Goal: Task Accomplishment & Management: Use online tool/utility

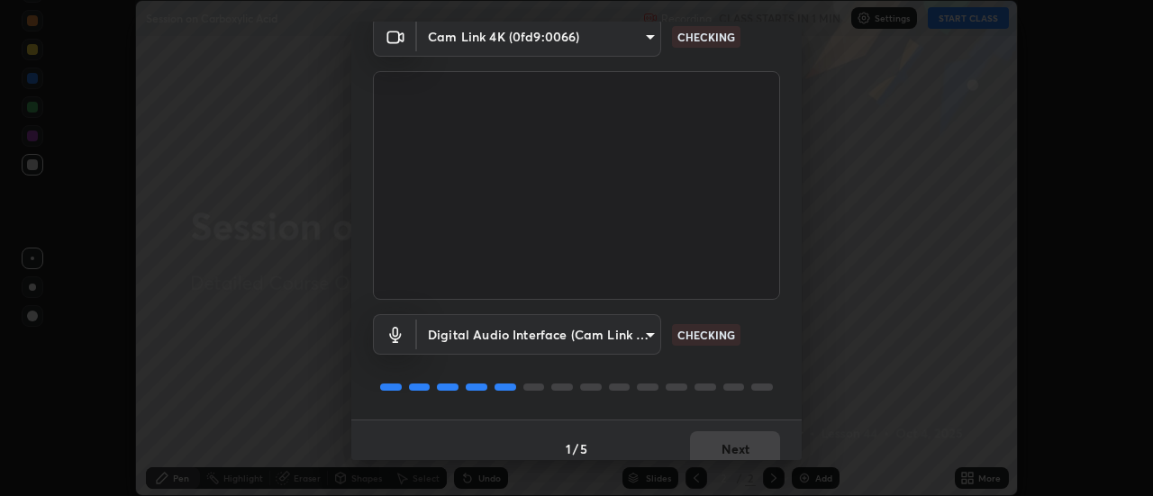
scroll to position [95, 0]
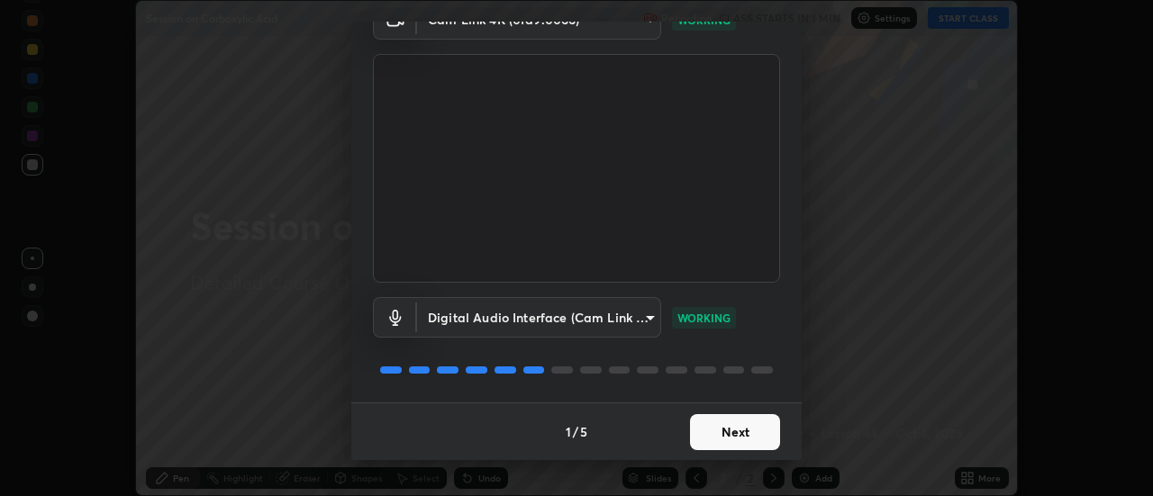
click at [734, 435] on button "Next" at bounding box center [735, 432] width 90 height 36
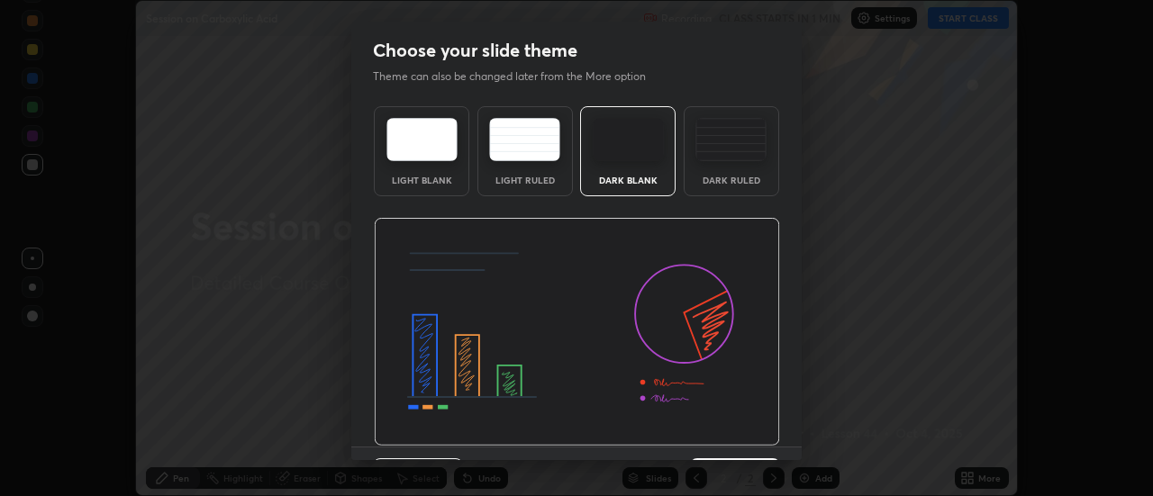
click at [737, 439] on img at bounding box center [577, 332] width 406 height 229
click at [738, 440] on img at bounding box center [577, 332] width 406 height 229
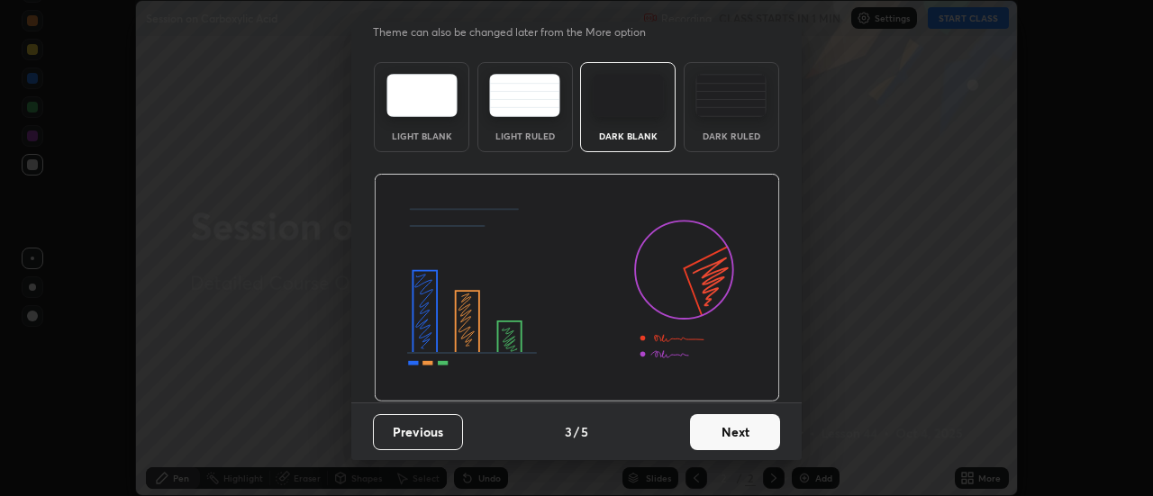
click at [733, 433] on button "Next" at bounding box center [735, 432] width 90 height 36
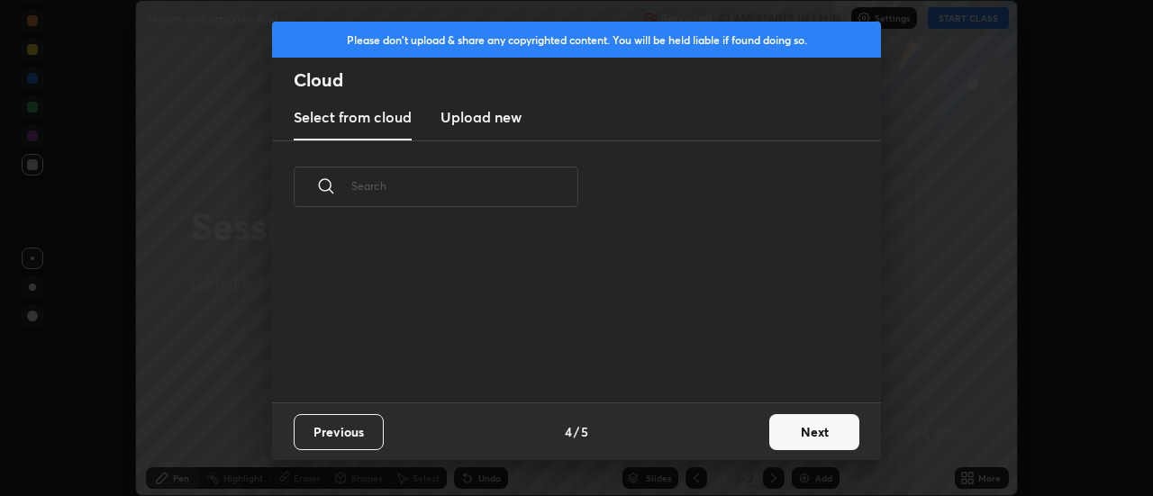
click at [737, 442] on div "Previous 4 / 5 Next" at bounding box center [576, 432] width 609 height 58
click at [794, 442] on button "Next" at bounding box center [814, 432] width 90 height 36
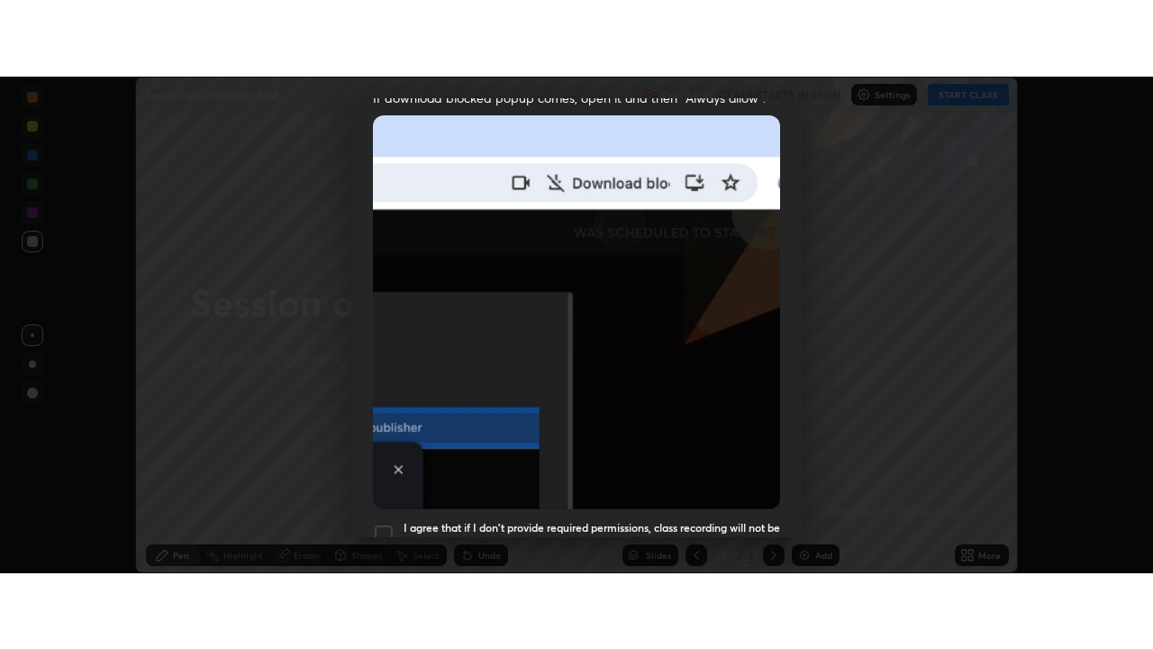
scroll to position [462, 0]
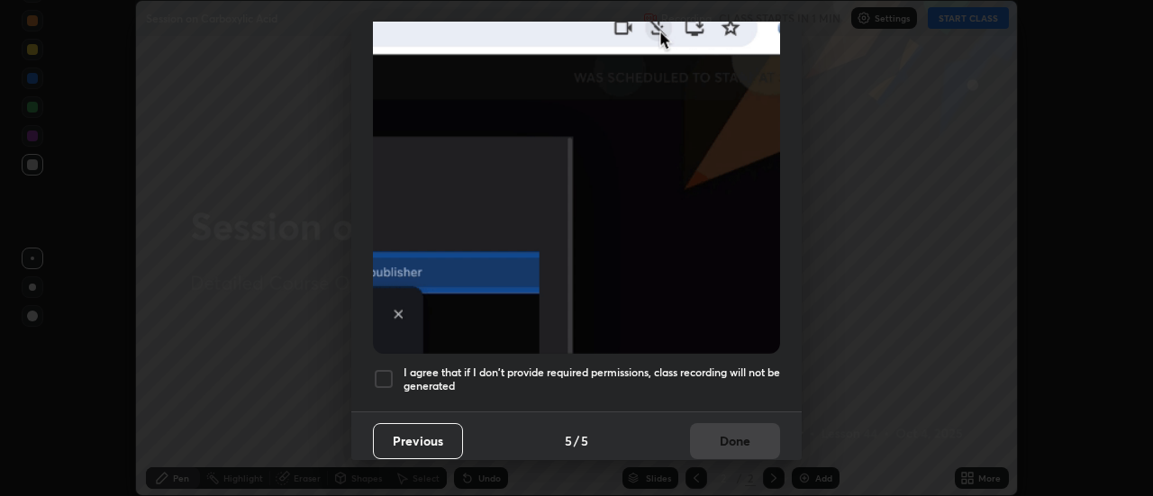
click at [699, 368] on h5 "I agree that if I don't provide required permissions, class recording will not …" at bounding box center [592, 380] width 377 height 28
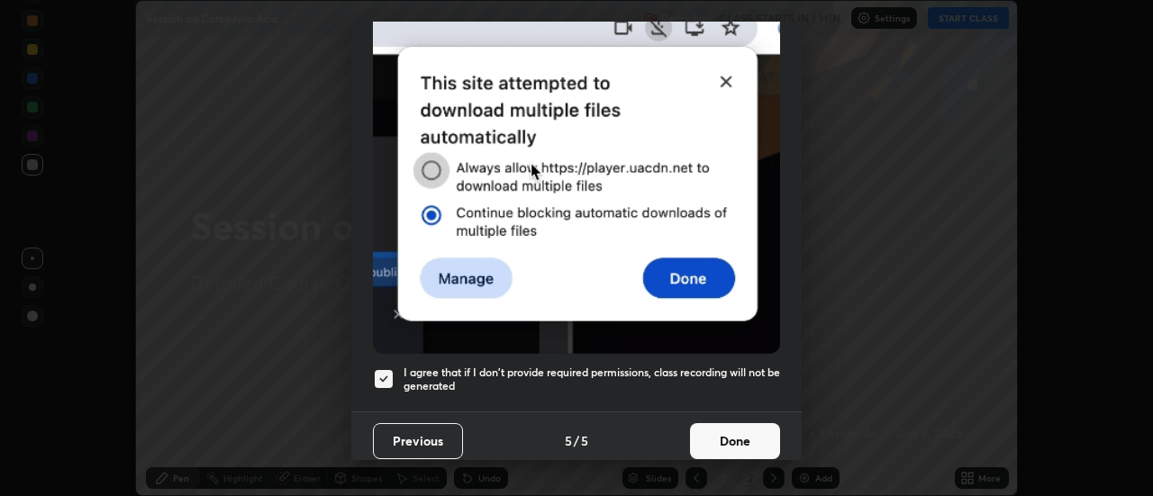
click at [735, 430] on button "Done" at bounding box center [735, 441] width 90 height 36
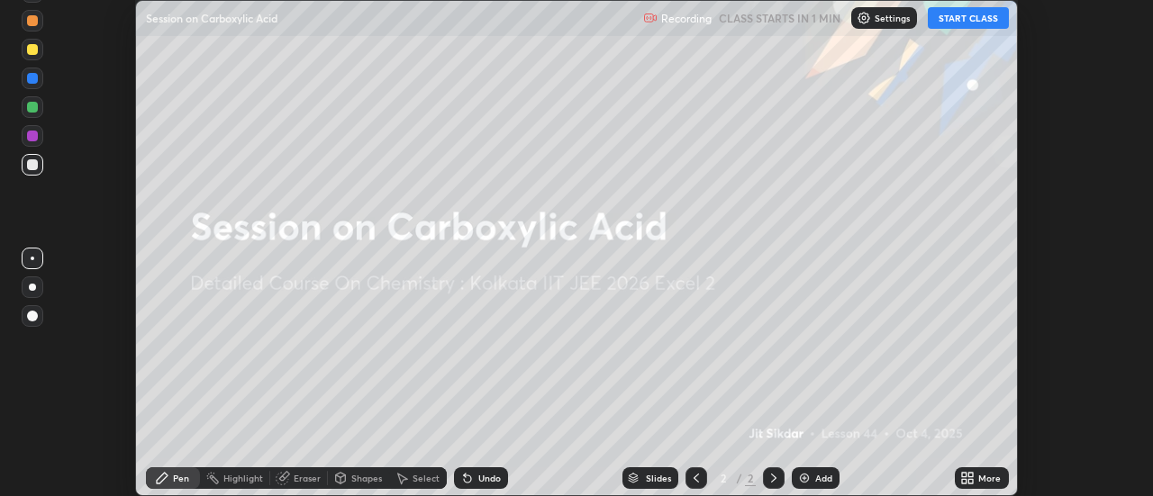
click at [964, 17] on button "START CLASS" at bounding box center [968, 18] width 81 height 22
click at [977, 477] on div "More" at bounding box center [982, 479] width 54 height 22
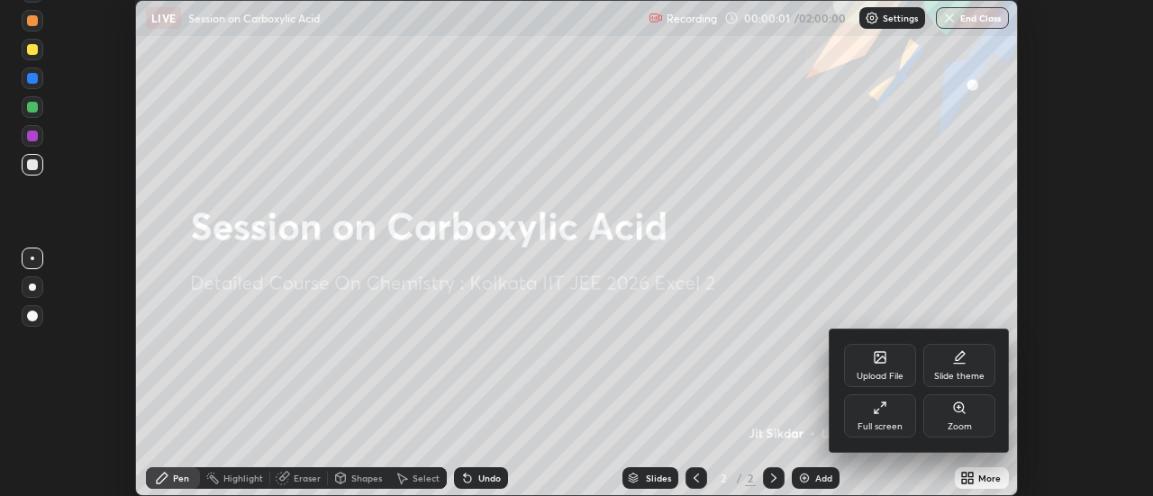
click at [879, 406] on icon at bounding box center [880, 408] width 14 height 14
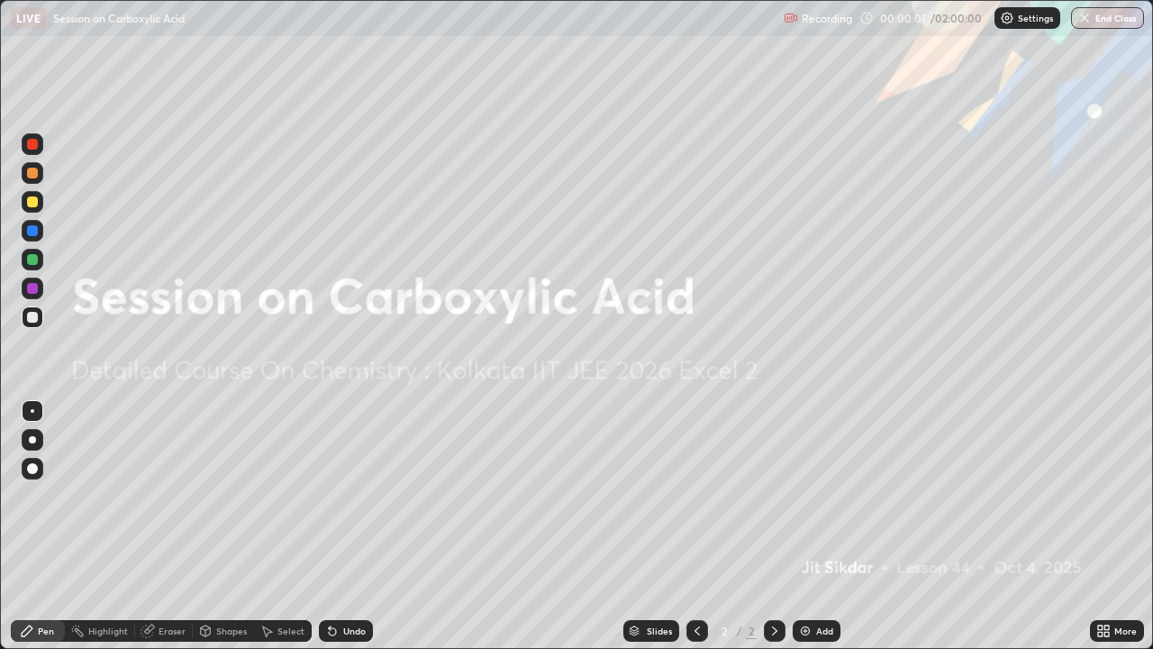
scroll to position [649, 1153]
click at [819, 496] on div "Add" at bounding box center [817, 631] width 48 height 22
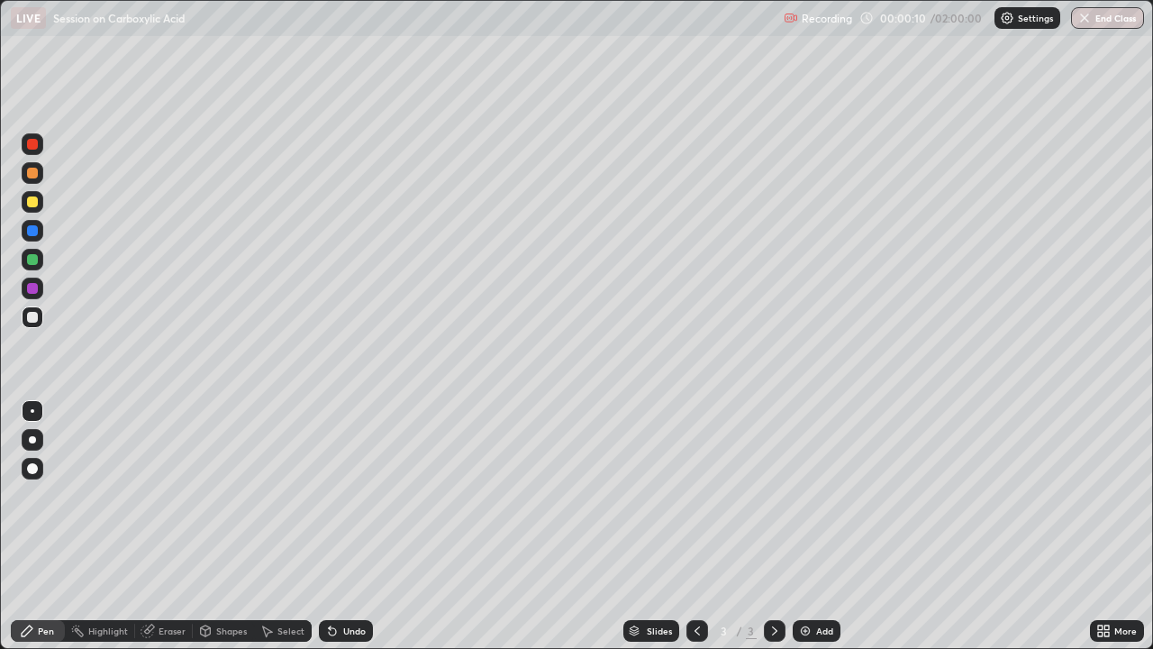
click at [1106, 496] on icon at bounding box center [1107, 627] width 5 height 5
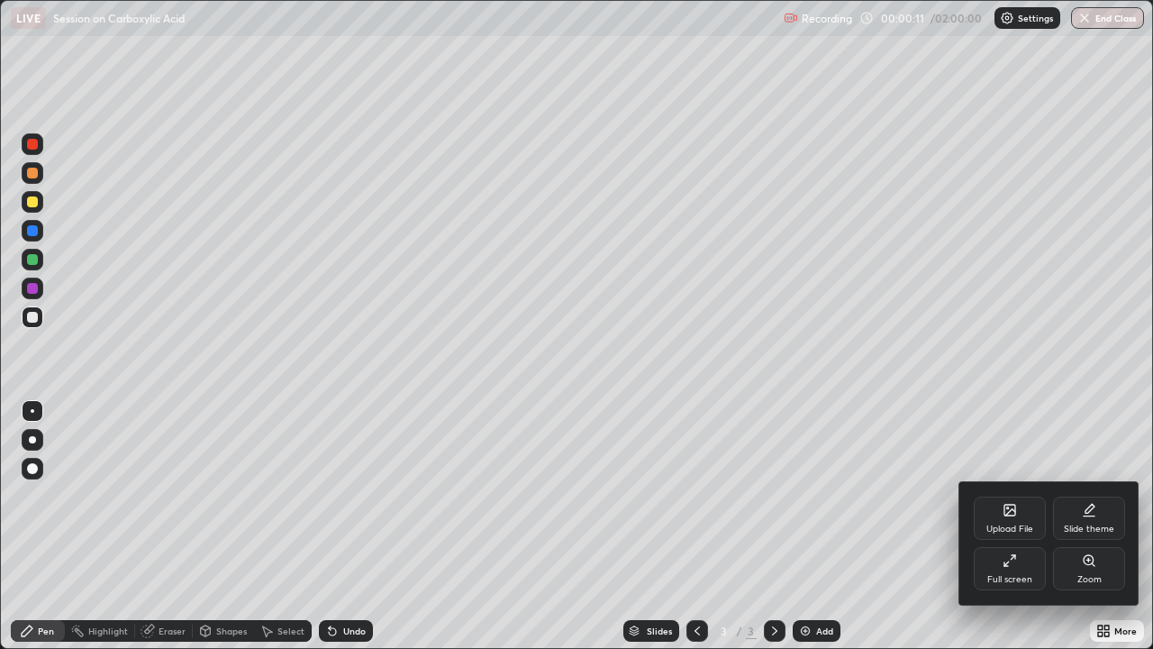
click at [1008, 496] on div "Upload File" at bounding box center [1010, 528] width 47 height 9
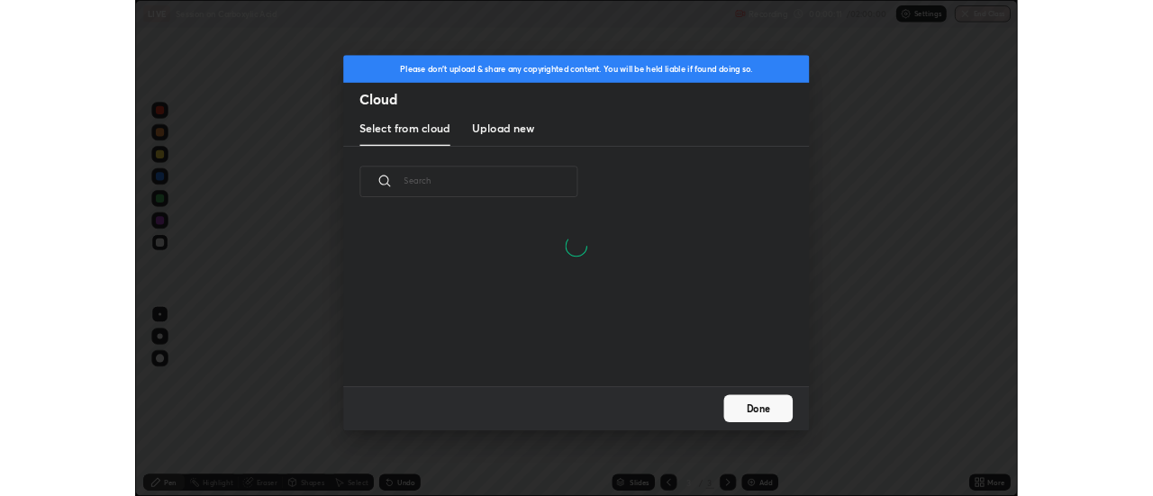
scroll to position [222, 578]
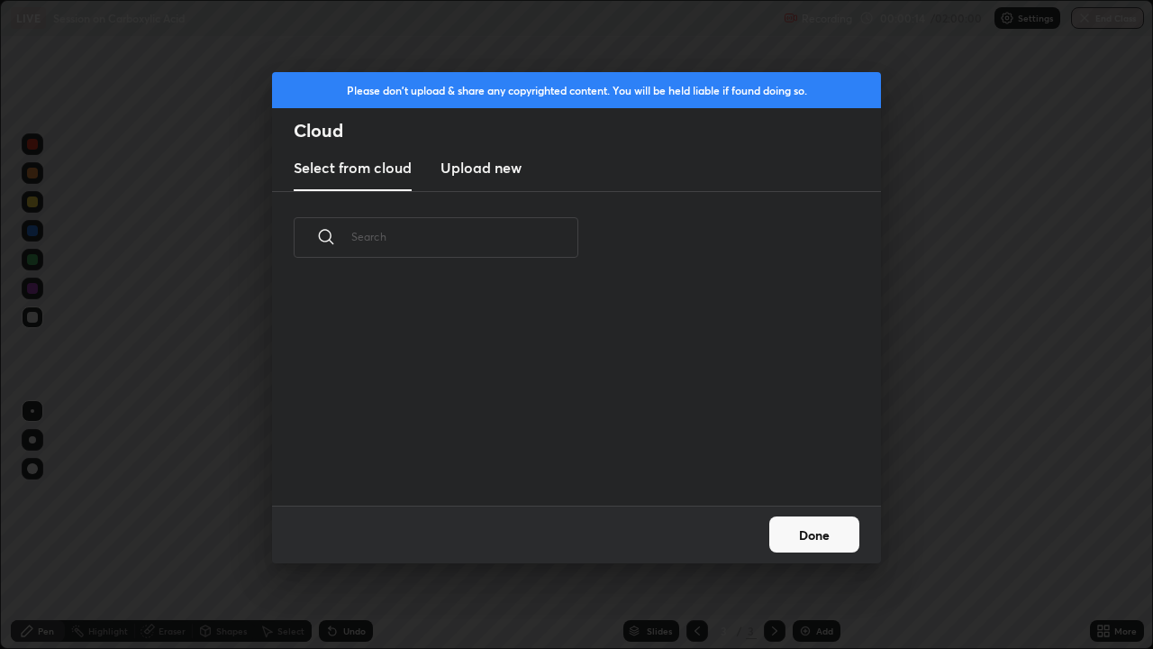
click at [497, 164] on h3 "Upload new" at bounding box center [481, 168] width 81 height 22
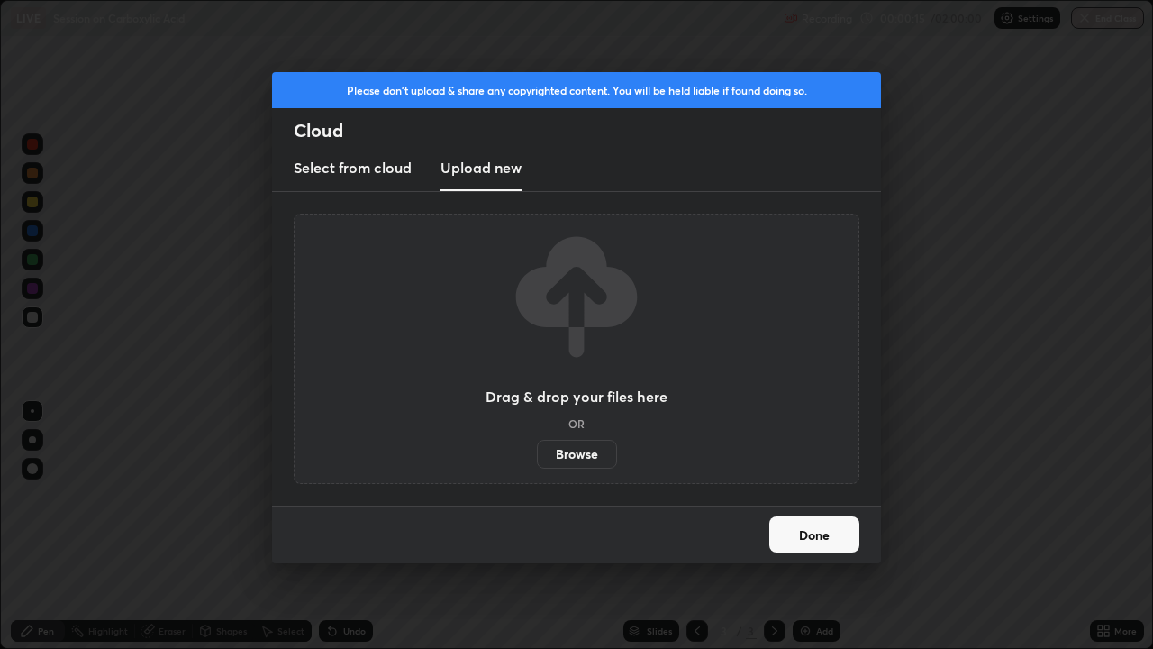
click at [587, 451] on label "Browse" at bounding box center [577, 454] width 80 height 29
click at [537, 451] on input "Browse" at bounding box center [537, 454] width 0 height 29
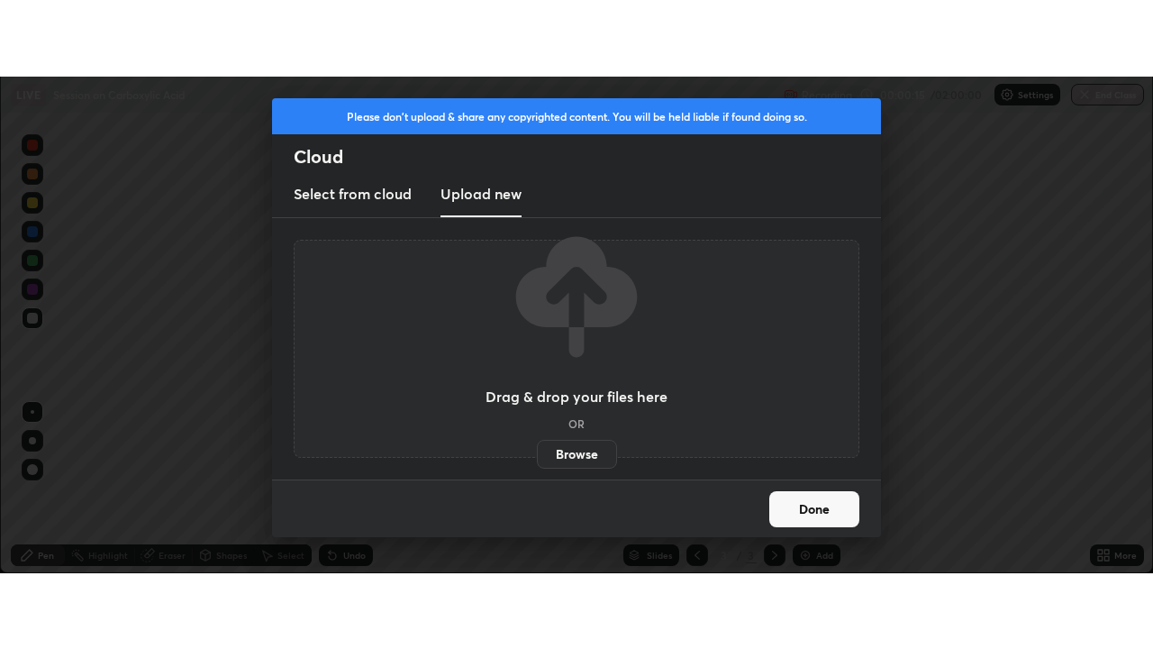
scroll to position [89608, 88951]
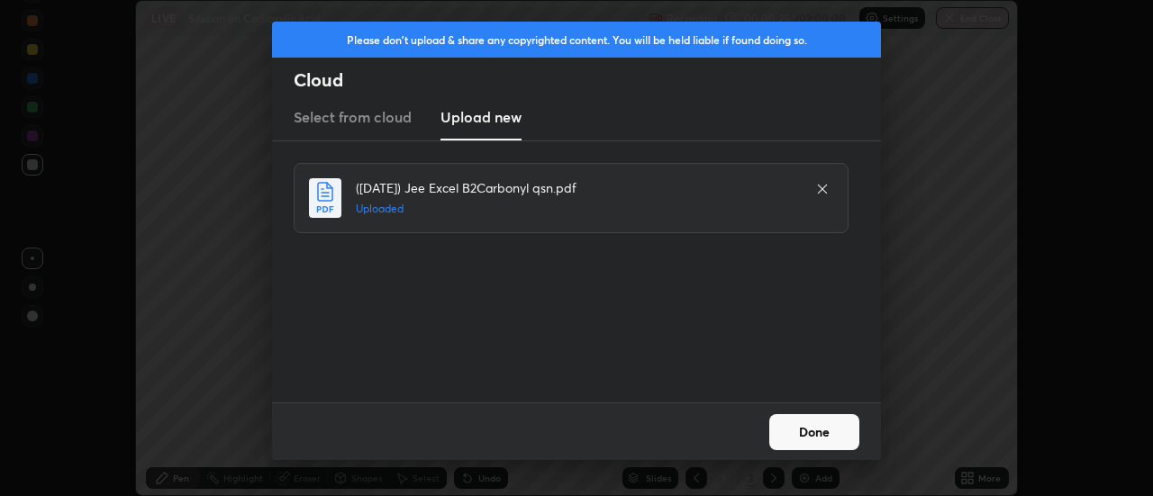
click at [817, 430] on button "Done" at bounding box center [814, 432] width 90 height 36
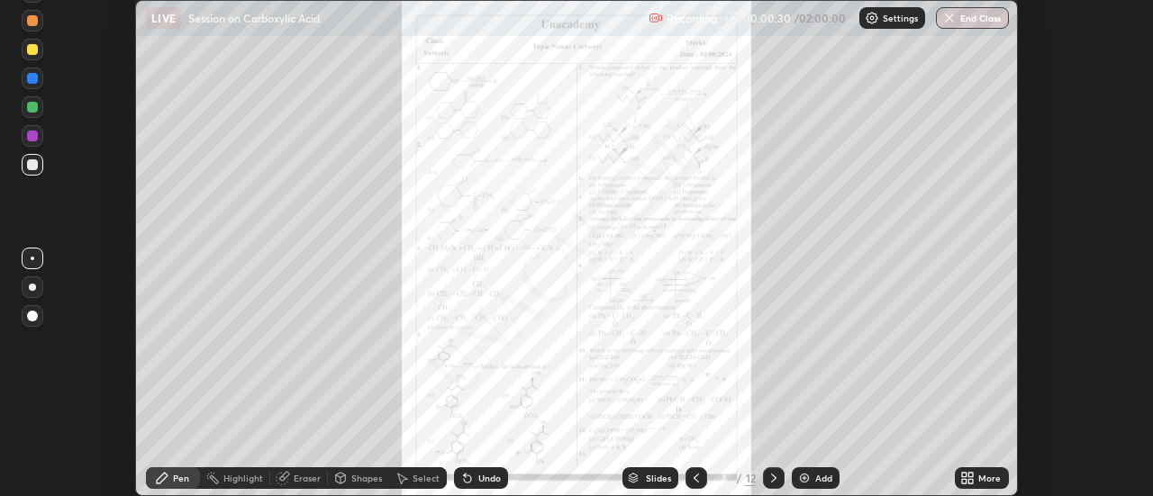
click at [971, 481] on icon at bounding box center [972, 481] width 5 height 5
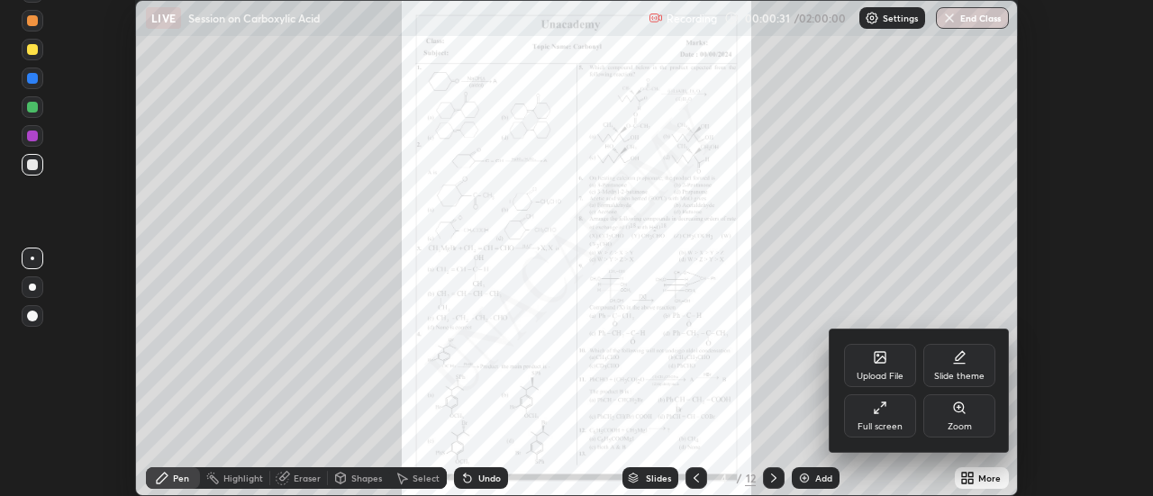
click at [879, 423] on div "Full screen" at bounding box center [880, 427] width 45 height 9
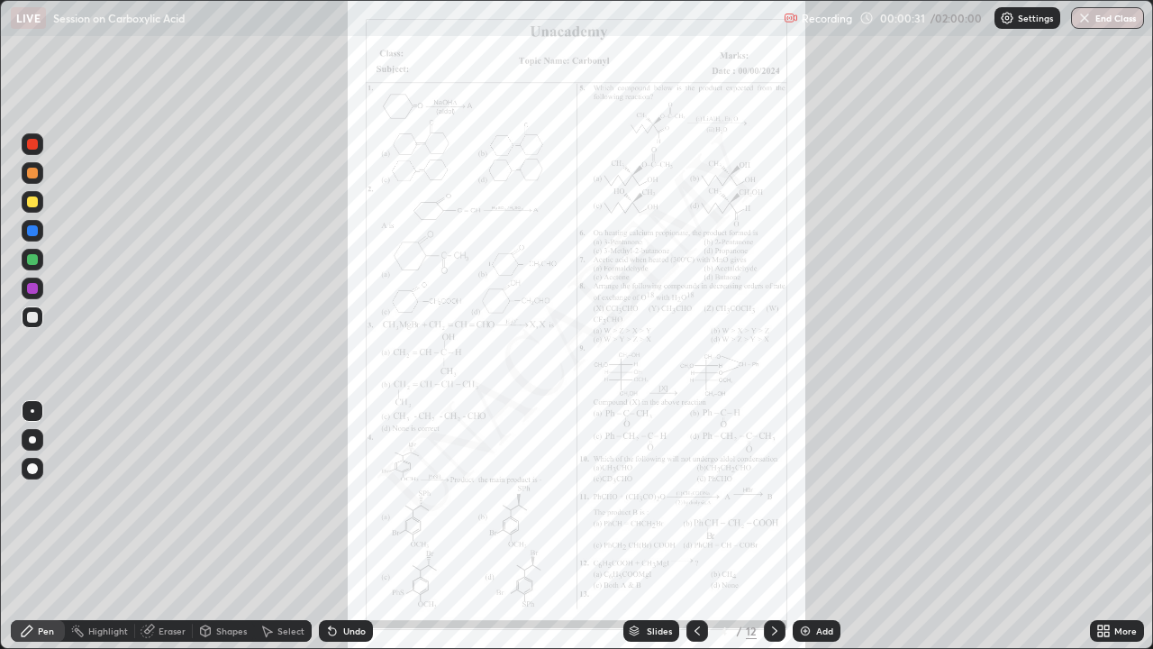
scroll to position [649, 1153]
click at [764, 496] on div at bounding box center [775, 631] width 22 height 22
click at [697, 496] on icon at bounding box center [697, 631] width 14 height 14
click at [1106, 496] on icon at bounding box center [1107, 634] width 5 height 5
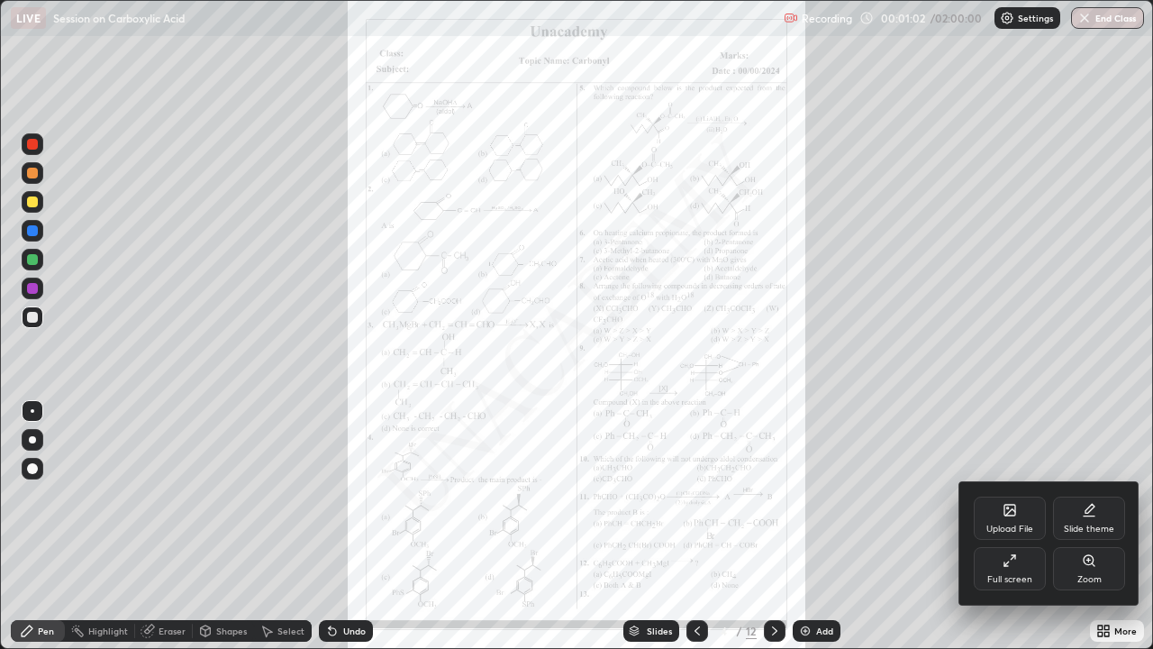
click at [1100, 496] on div "Zoom" at bounding box center [1090, 579] width 24 height 9
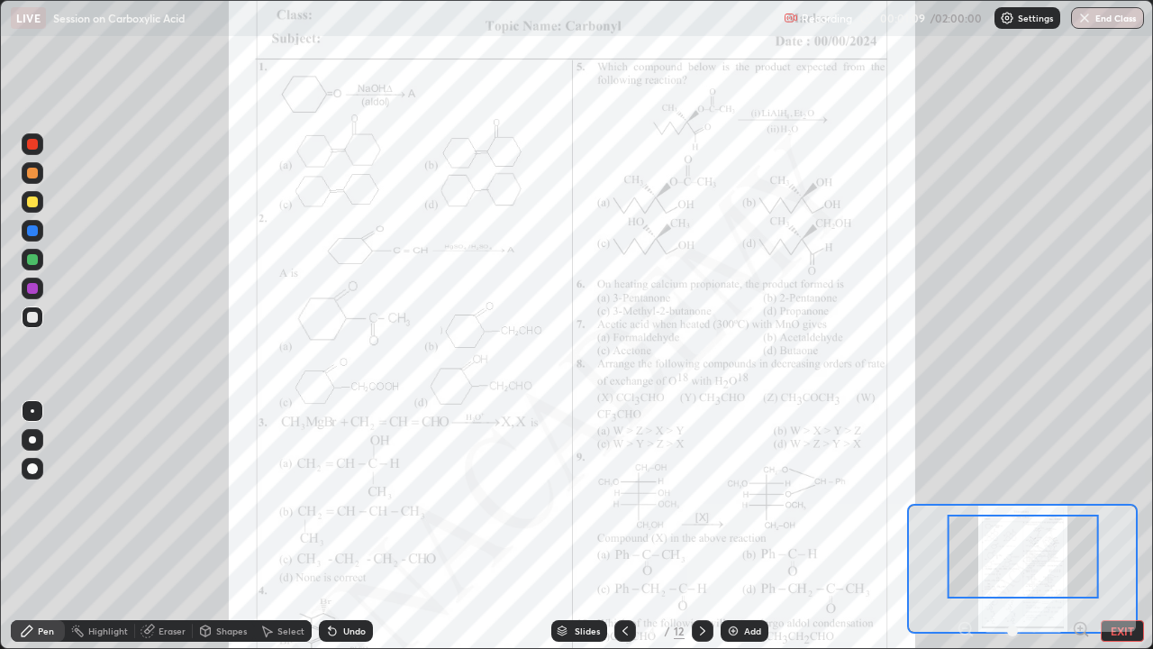
click at [1086, 496] on icon at bounding box center [1087, 635] width 4 height 4
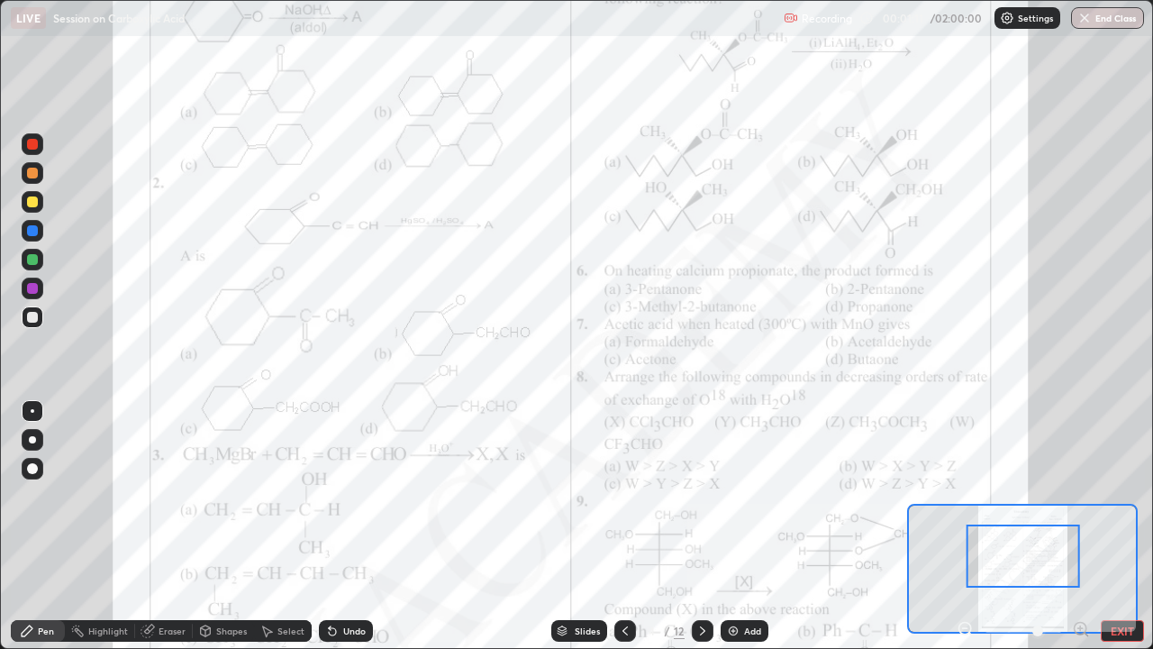
click at [1080, 496] on icon at bounding box center [1081, 628] width 5 height 0
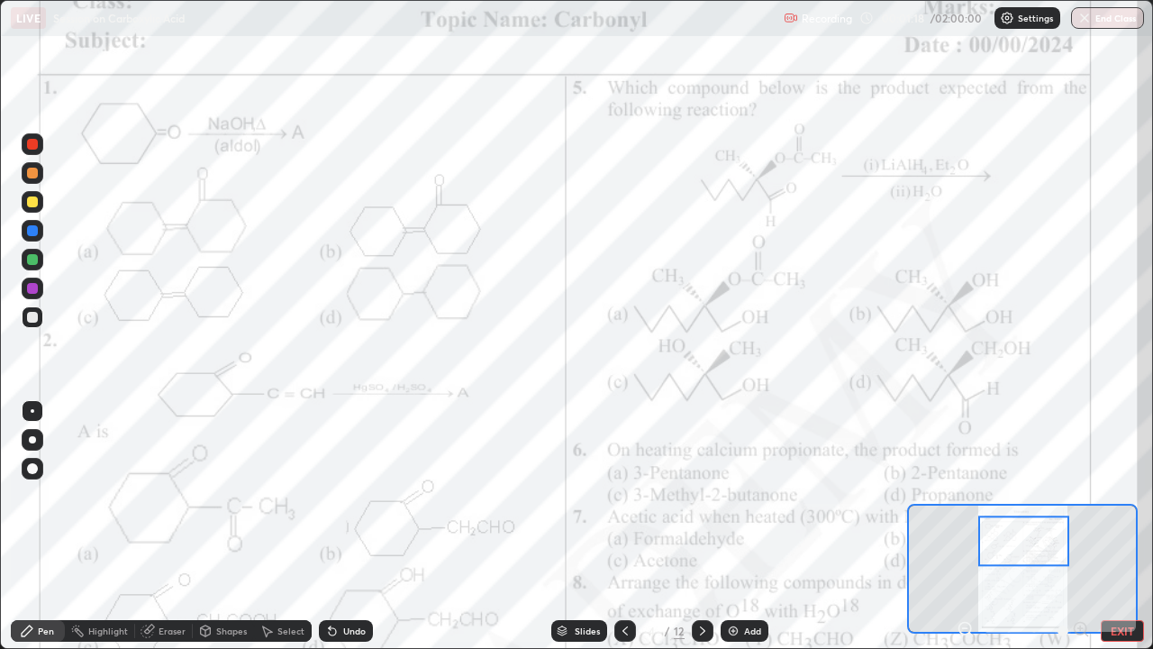
click at [1124, 496] on button "EXIT" at bounding box center [1122, 631] width 43 height 22
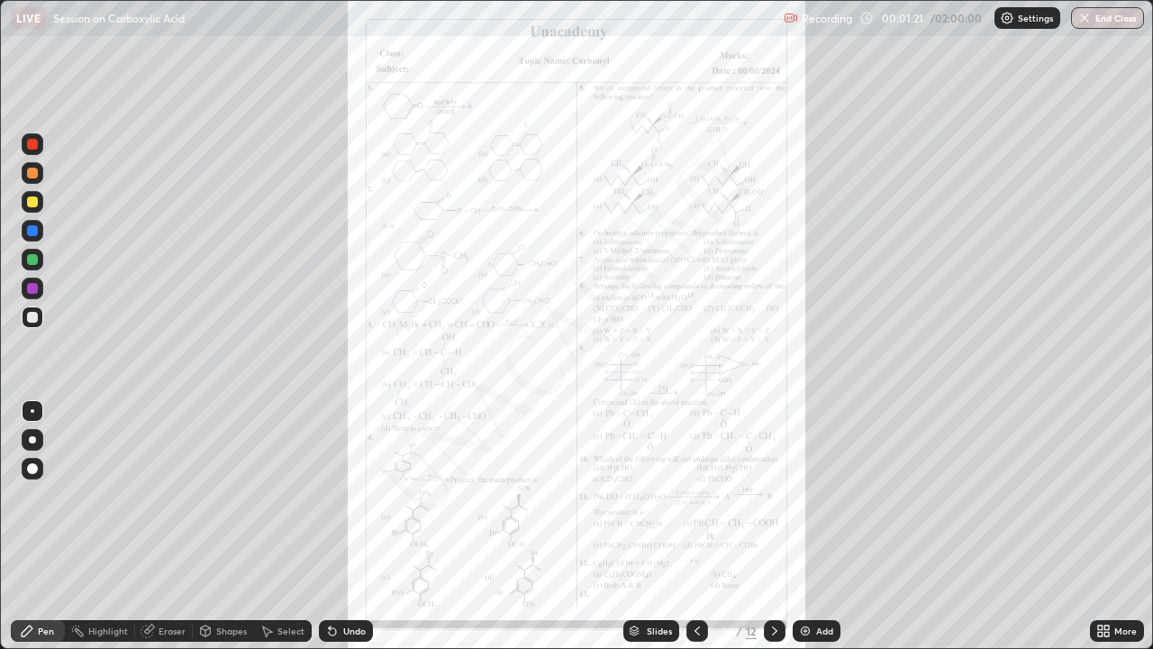
click at [695, 496] on icon at bounding box center [697, 630] width 5 height 9
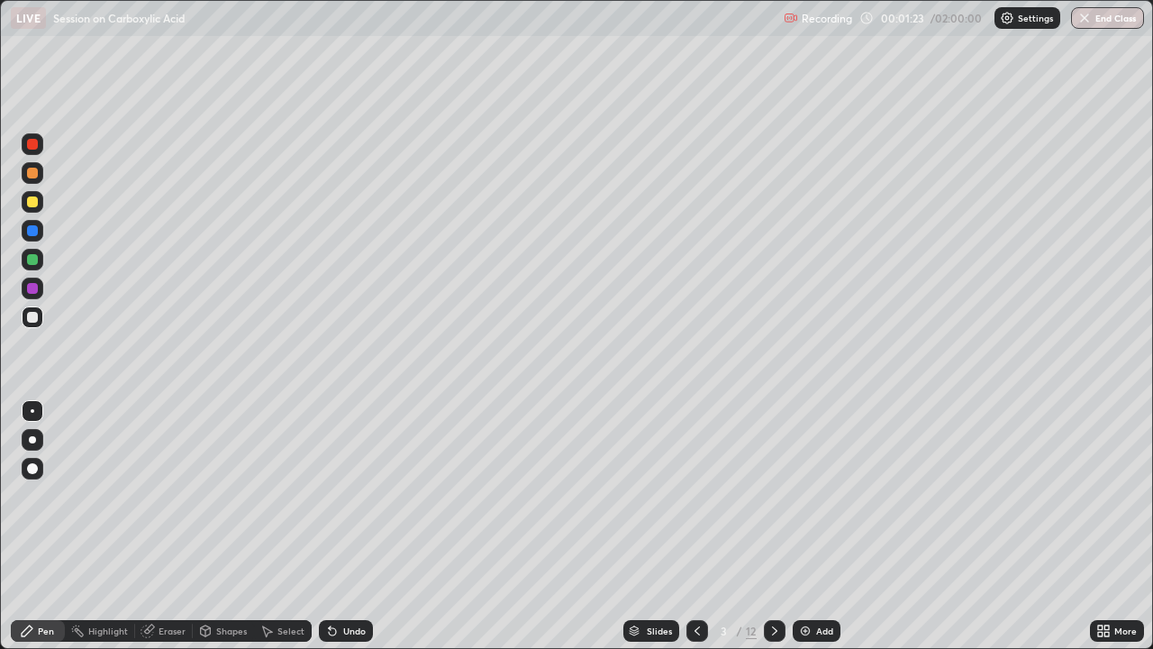
click at [697, 496] on icon at bounding box center [697, 631] width 14 height 14
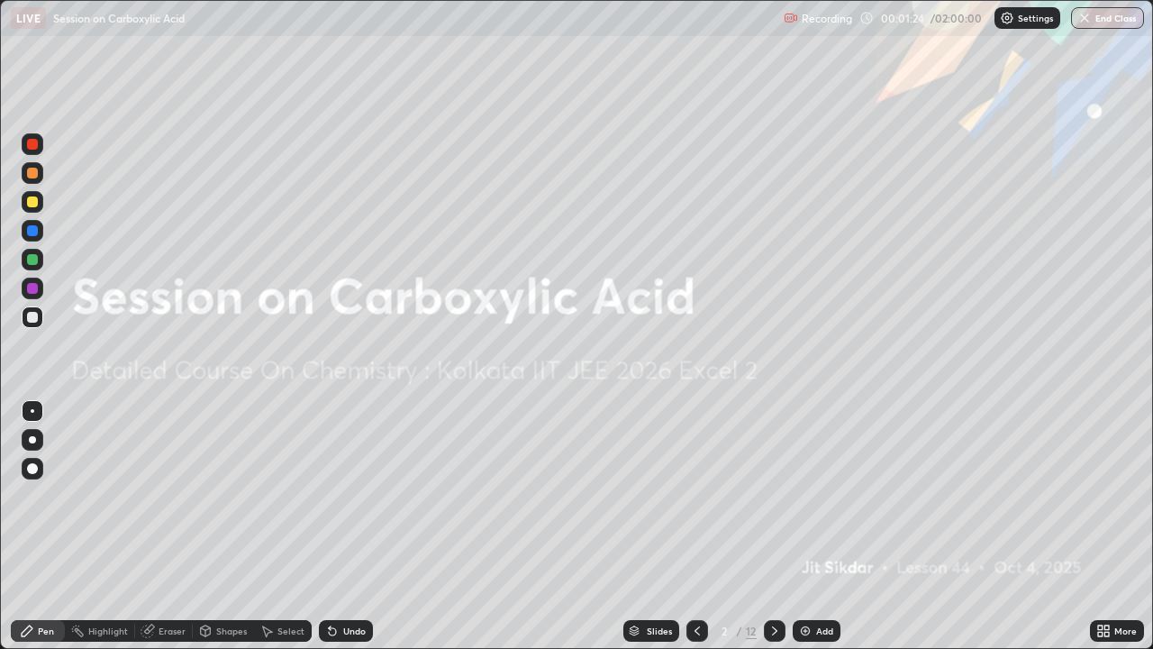
click at [773, 496] on icon at bounding box center [775, 631] width 14 height 14
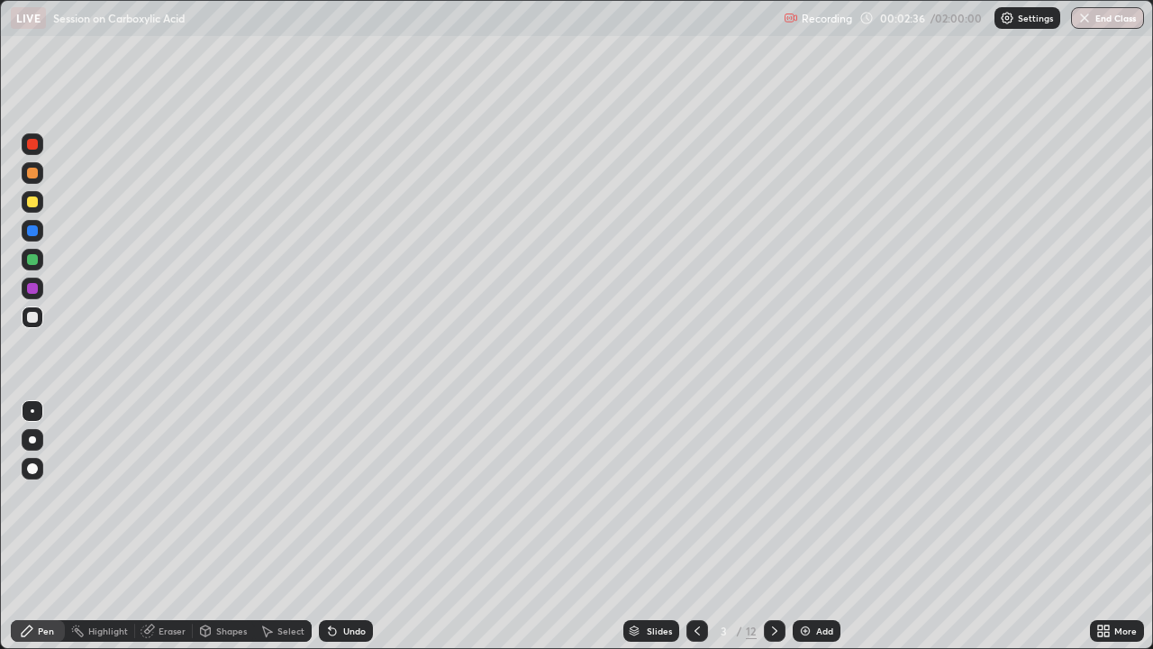
click at [37, 200] on div at bounding box center [32, 201] width 11 height 11
click at [33, 316] on div at bounding box center [32, 317] width 11 height 11
click at [41, 318] on div at bounding box center [33, 317] width 22 height 22
click at [23, 204] on div at bounding box center [33, 202] width 22 height 22
click at [39, 317] on div at bounding box center [33, 317] width 22 height 22
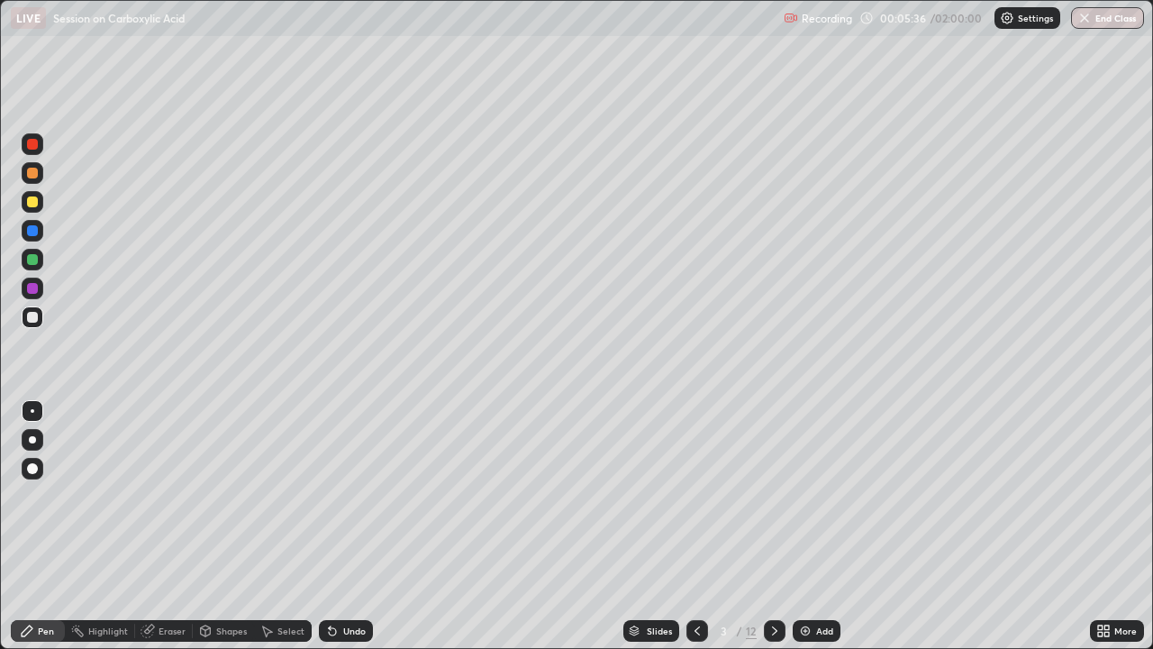
click at [36, 266] on div at bounding box center [33, 260] width 22 height 22
click at [26, 315] on div at bounding box center [33, 317] width 22 height 22
click at [345, 496] on div "Undo" at bounding box center [346, 631] width 54 height 22
click at [348, 496] on div "Undo" at bounding box center [354, 630] width 23 height 9
click at [349, 496] on div "Undo" at bounding box center [354, 630] width 23 height 9
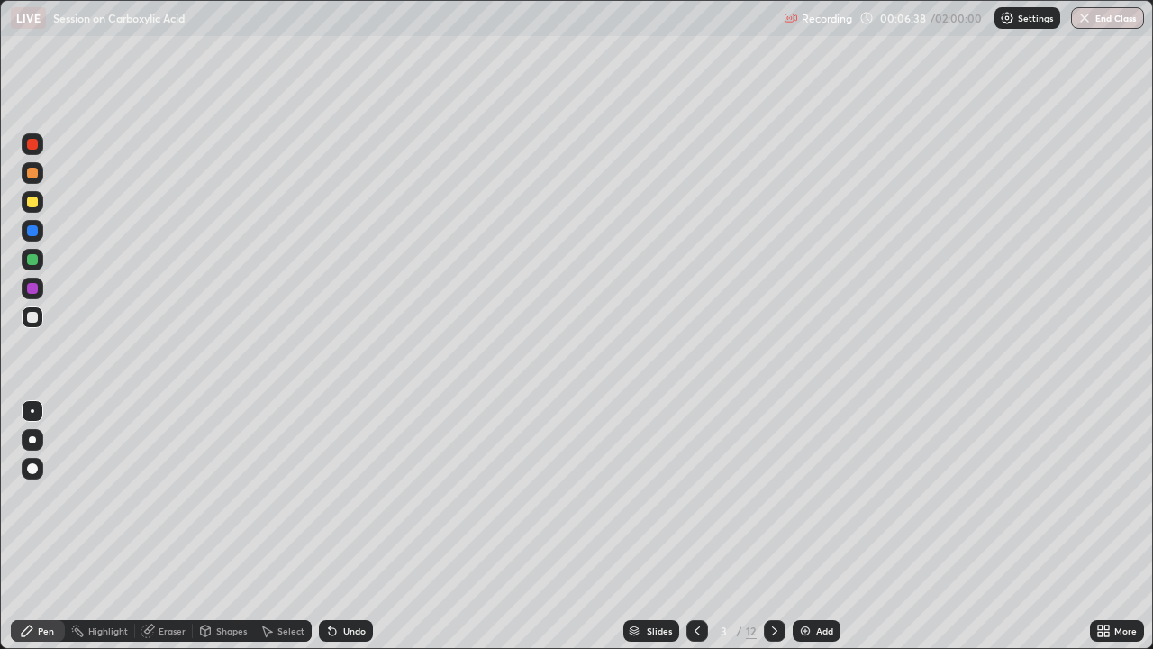
click at [350, 496] on div "Undo" at bounding box center [354, 630] width 23 height 9
click at [349, 496] on div "Undo" at bounding box center [354, 630] width 23 height 9
click at [350, 496] on div "Undo" at bounding box center [354, 630] width 23 height 9
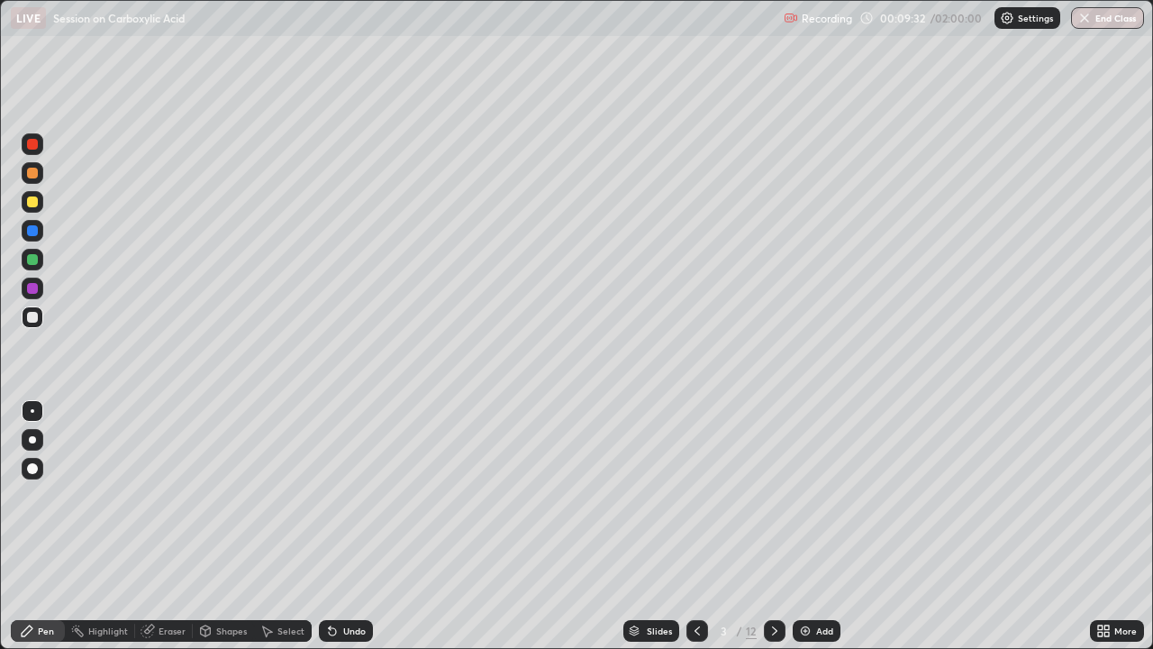
click at [819, 496] on div "Add" at bounding box center [817, 631] width 48 height 22
click at [40, 260] on div at bounding box center [33, 260] width 22 height 22
click at [32, 313] on div at bounding box center [32, 317] width 11 height 11
click at [27, 260] on div at bounding box center [32, 259] width 11 height 11
click at [36, 316] on div at bounding box center [32, 317] width 11 height 11
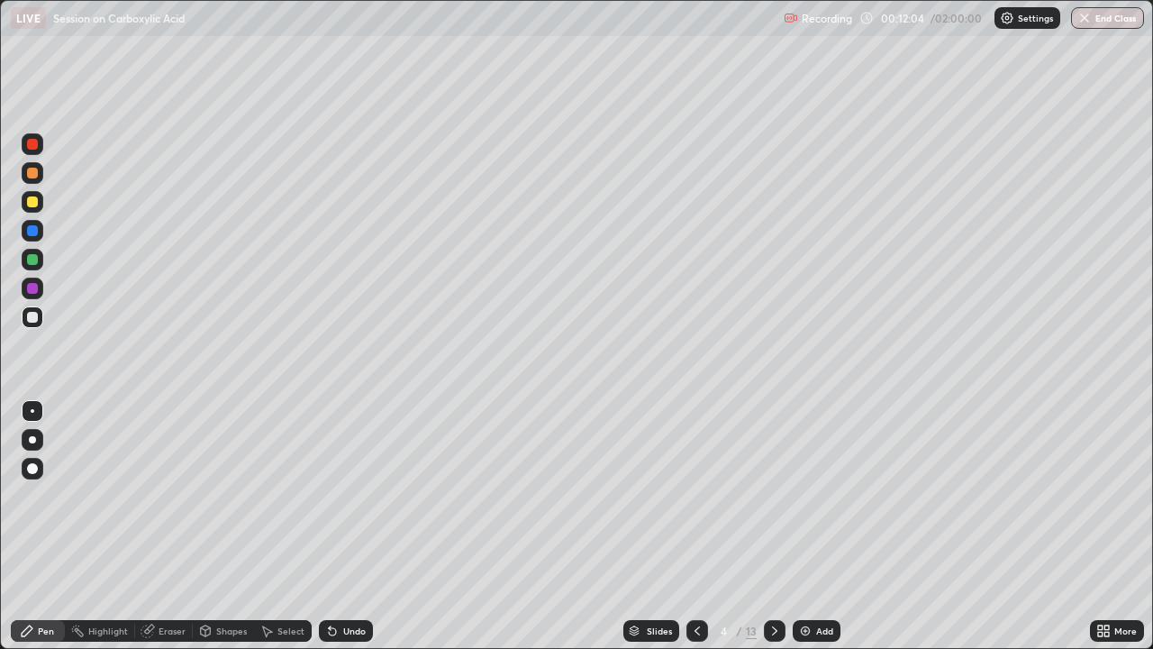
click at [37, 264] on div at bounding box center [33, 260] width 22 height 22
click at [344, 496] on div "Undo" at bounding box center [346, 631] width 54 height 22
click at [357, 496] on div "Undo" at bounding box center [354, 630] width 23 height 9
click at [35, 260] on div at bounding box center [32, 259] width 11 height 11
click at [28, 320] on div at bounding box center [32, 317] width 11 height 11
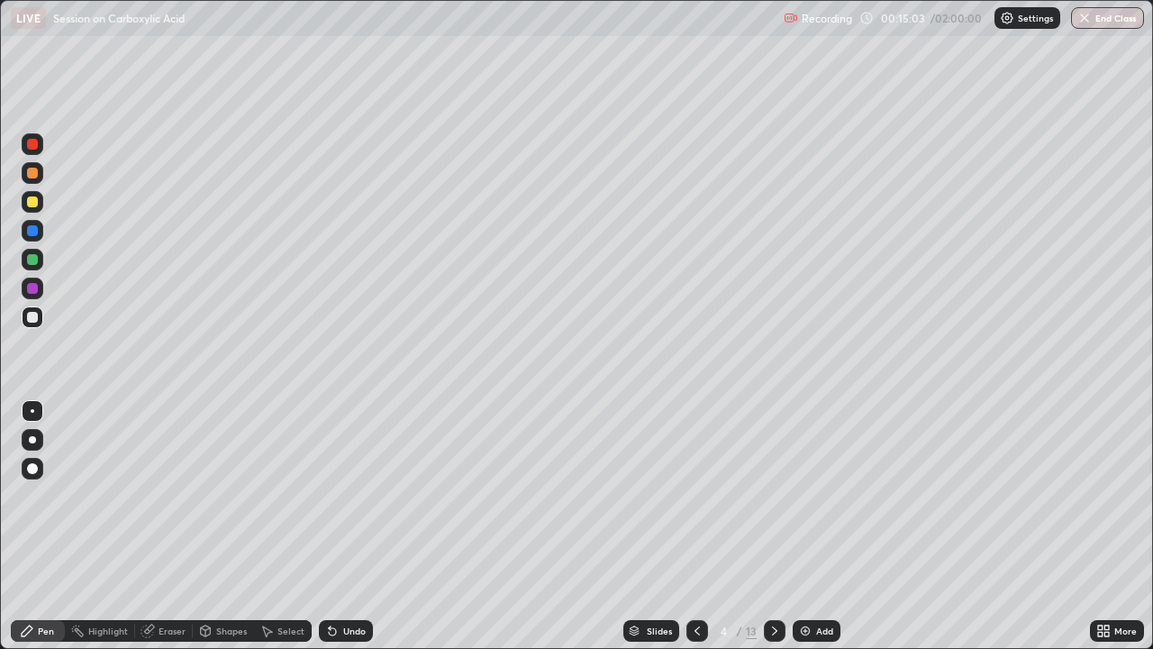
click at [816, 496] on div "Add" at bounding box center [824, 630] width 17 height 9
click at [39, 201] on div at bounding box center [33, 202] width 22 height 22
click at [29, 323] on div at bounding box center [33, 317] width 22 height 22
click at [811, 496] on div "Add" at bounding box center [817, 631] width 48 height 22
click at [33, 201] on div at bounding box center [32, 201] width 11 height 11
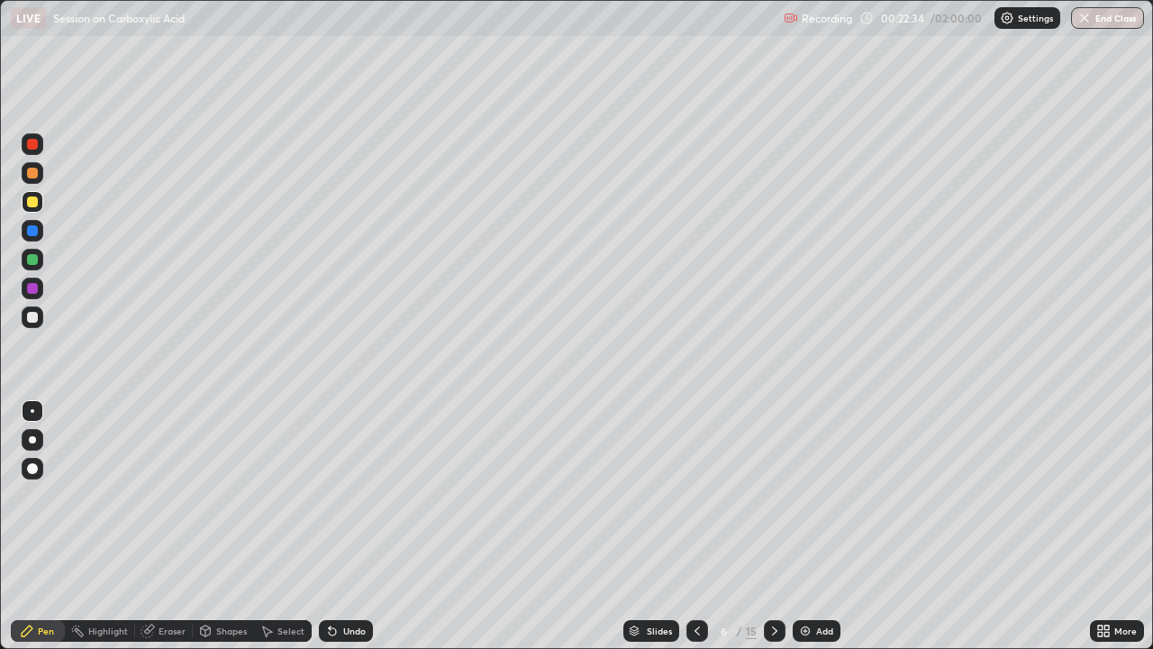
click at [31, 316] on div at bounding box center [32, 317] width 11 height 11
click at [39, 264] on div at bounding box center [33, 260] width 22 height 22
click at [38, 317] on div at bounding box center [33, 317] width 22 height 22
click at [816, 496] on div "Add" at bounding box center [824, 630] width 17 height 9
click at [696, 496] on icon at bounding box center [697, 631] width 14 height 14
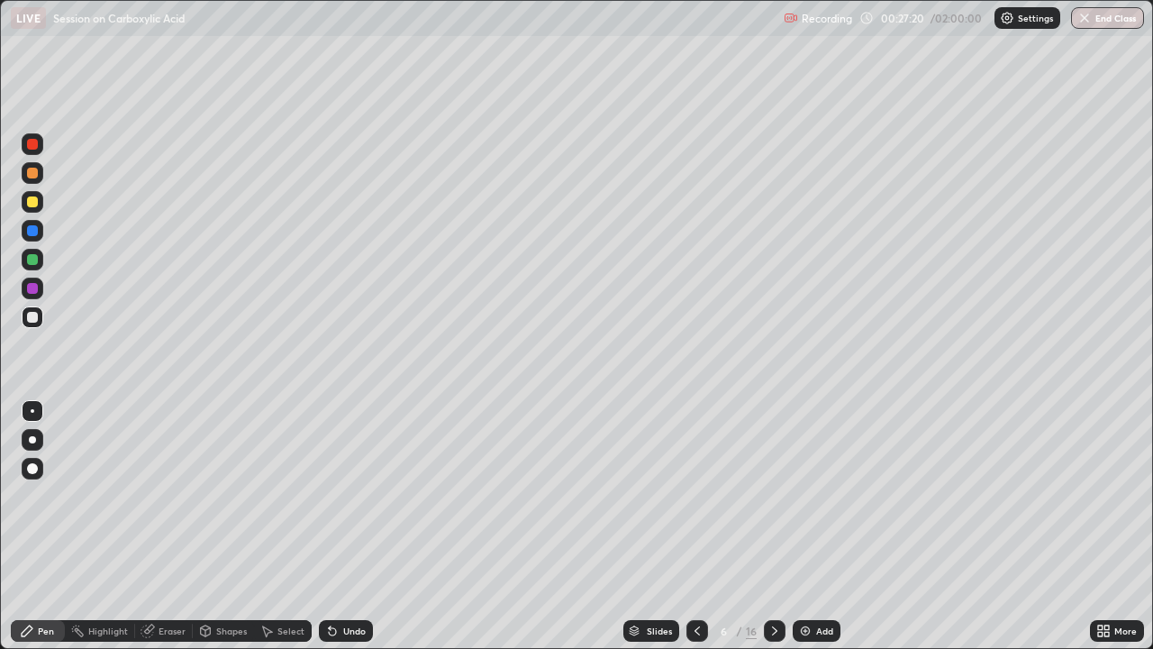
click at [774, 496] on icon at bounding box center [775, 631] width 14 height 14
click at [32, 317] on div at bounding box center [32, 317] width 11 height 11
click at [365, 496] on div "Undo" at bounding box center [346, 631] width 54 height 22
click at [356, 496] on div "Undo" at bounding box center [346, 631] width 54 height 22
click at [772, 496] on icon at bounding box center [774, 630] width 5 height 9
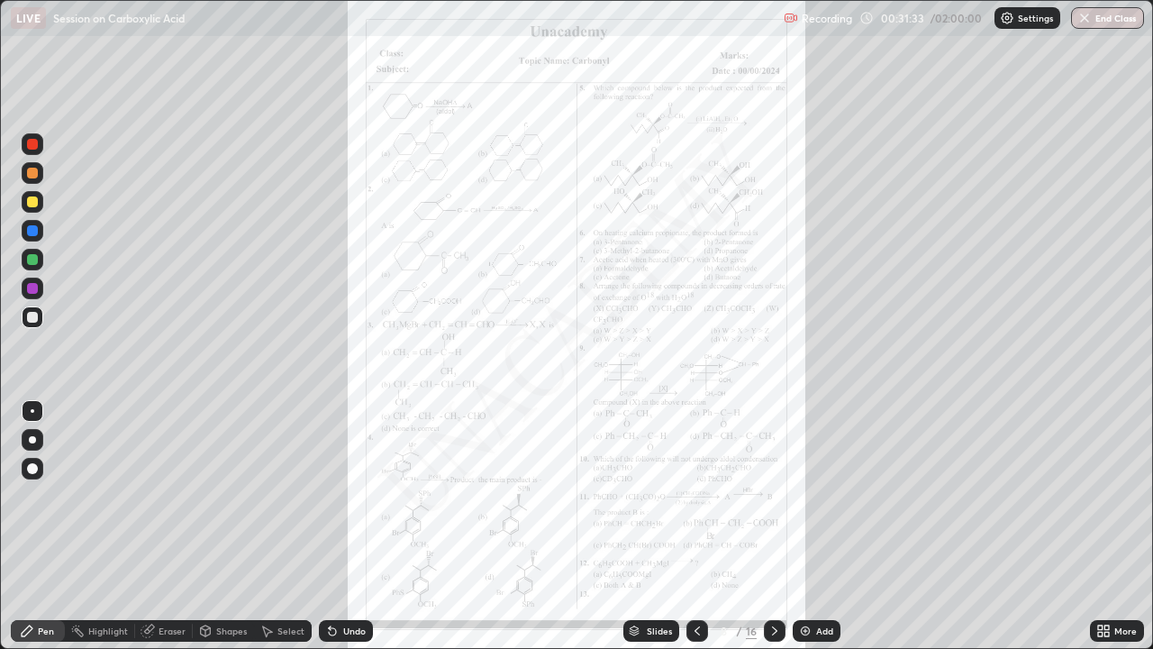
click at [1115, 496] on div "More" at bounding box center [1126, 630] width 23 height 9
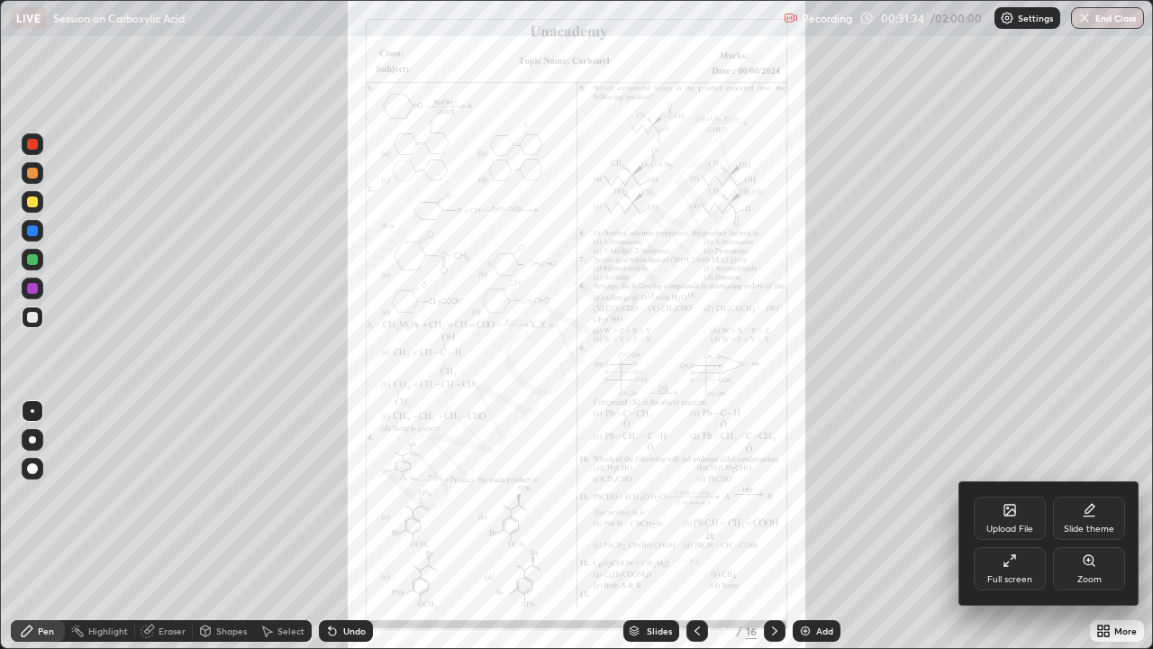
click at [1103, 496] on div "Zoom" at bounding box center [1089, 568] width 72 height 43
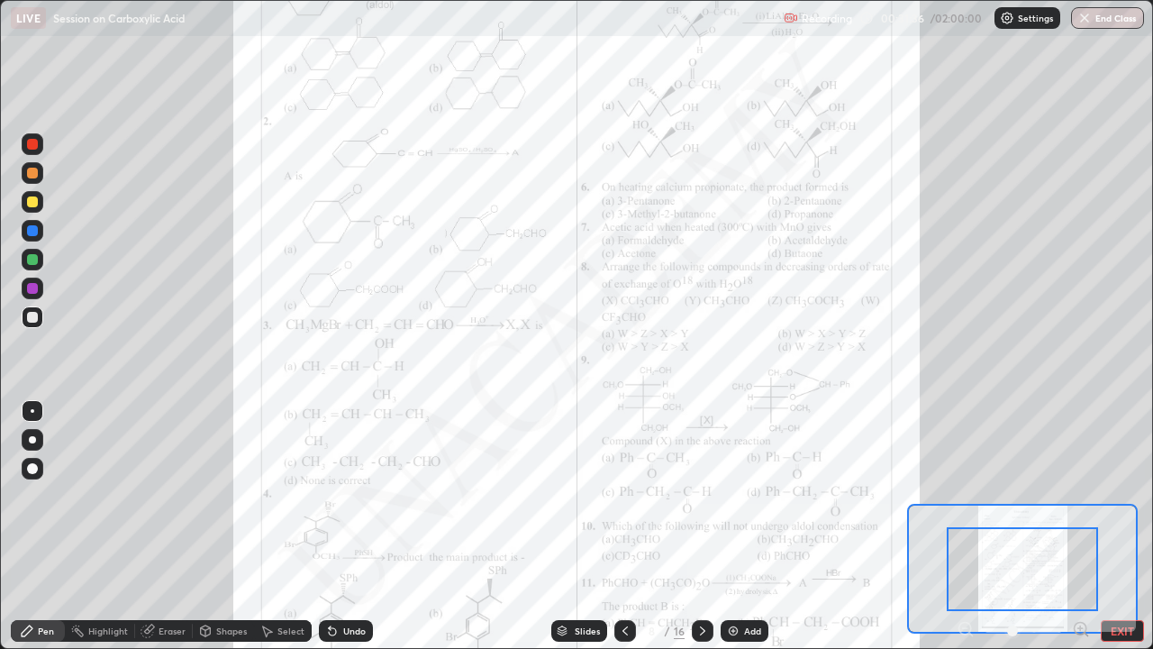
click at [1082, 496] on icon at bounding box center [1081, 628] width 5 height 0
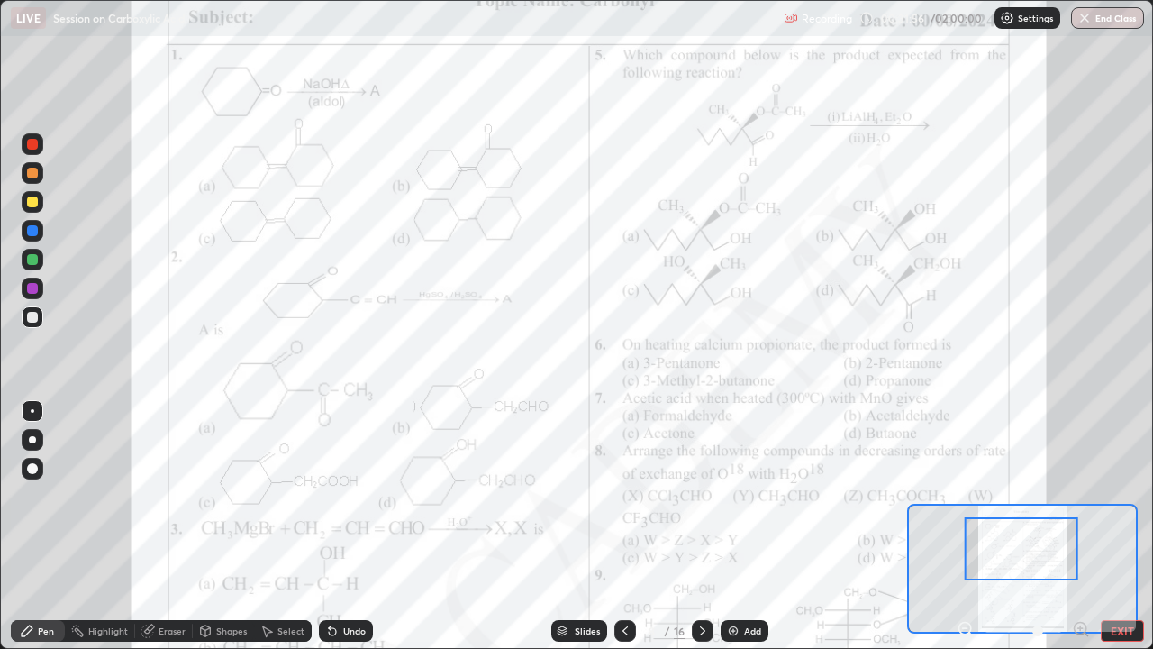
click at [28, 262] on div at bounding box center [32, 259] width 11 height 11
click at [27, 316] on div at bounding box center [32, 317] width 11 height 11
click at [343, 496] on div "Undo" at bounding box center [354, 630] width 23 height 9
click at [38, 261] on div at bounding box center [33, 260] width 22 height 22
click at [340, 496] on div "Undo" at bounding box center [346, 631] width 54 height 22
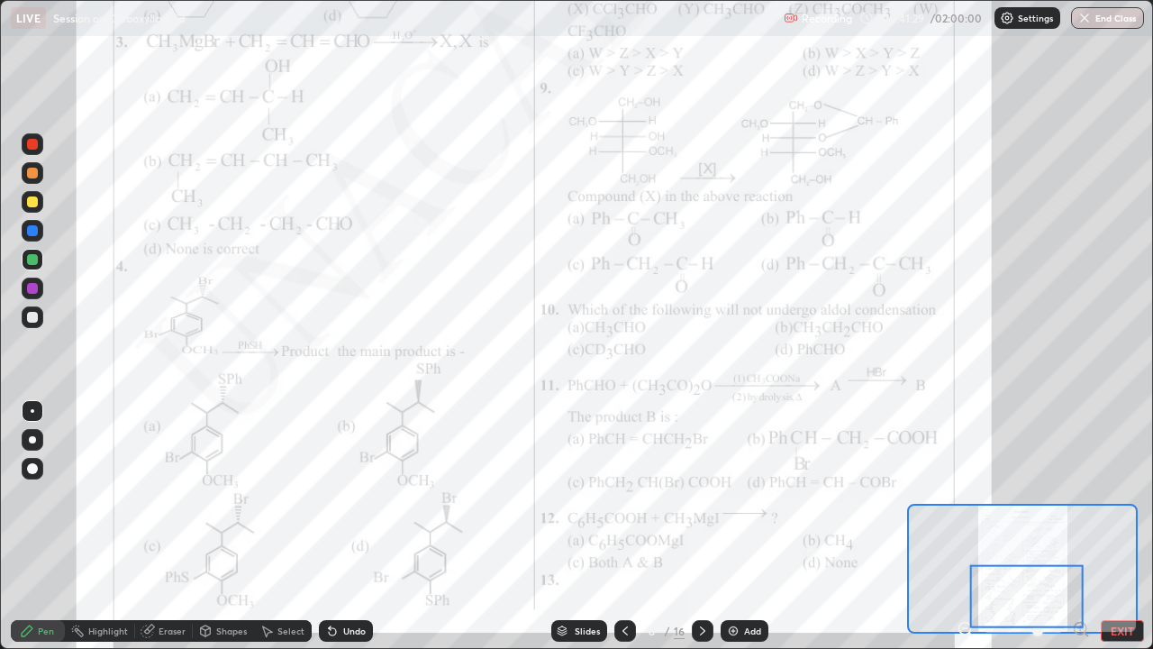
click at [360, 496] on div "Undo" at bounding box center [346, 631] width 54 height 22
click at [343, 496] on div "Undo" at bounding box center [354, 630] width 23 height 9
click at [348, 496] on div "Undo" at bounding box center [354, 630] width 23 height 9
click at [351, 496] on div "Undo" at bounding box center [354, 630] width 23 height 9
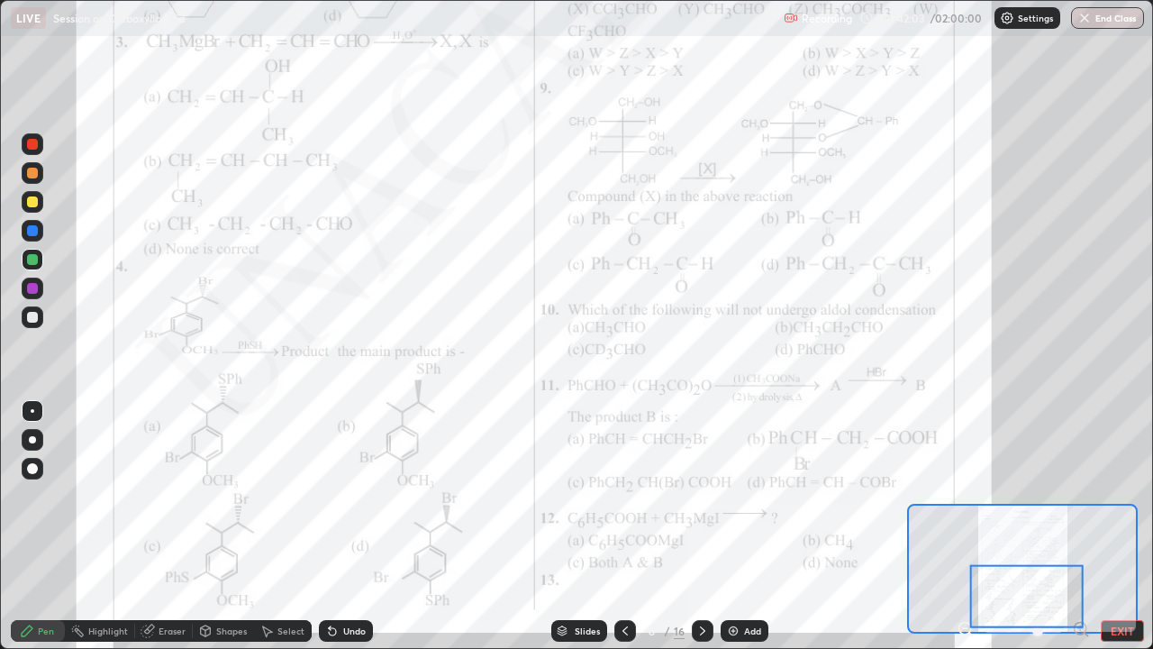
click at [353, 496] on div "Undo" at bounding box center [354, 630] width 23 height 9
click at [352, 496] on div "Undo" at bounding box center [354, 630] width 23 height 9
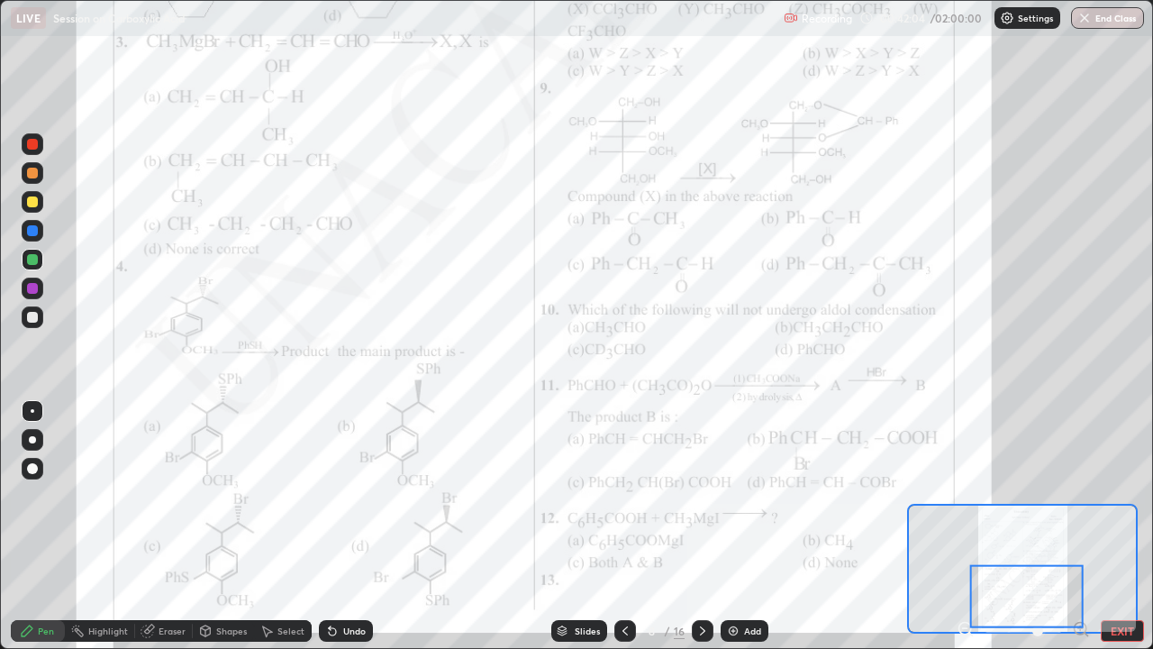
click at [351, 496] on div "Undo" at bounding box center [354, 630] width 23 height 9
click at [351, 496] on div "Undo" at bounding box center [346, 631] width 54 height 22
click at [349, 496] on div "Undo" at bounding box center [346, 631] width 54 height 22
click at [347, 496] on div "Undo" at bounding box center [346, 631] width 54 height 22
click at [349, 496] on div "Undo" at bounding box center [346, 631] width 54 height 22
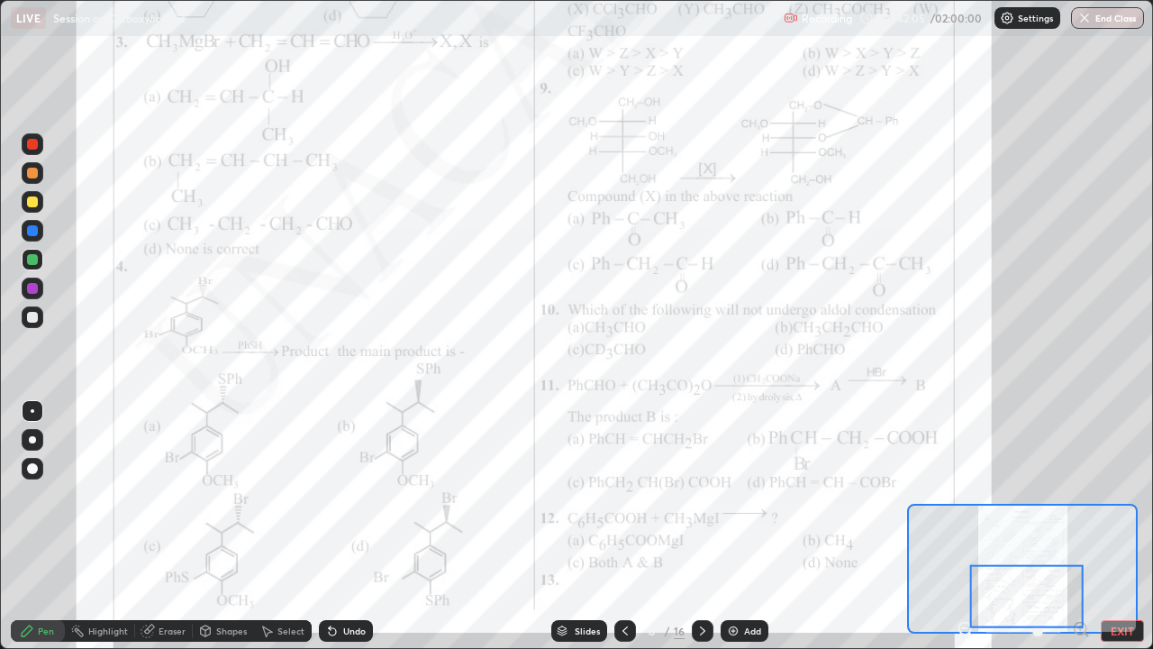
click at [350, 496] on div "Undo" at bounding box center [346, 631] width 54 height 22
click at [351, 496] on div "Undo" at bounding box center [346, 631] width 54 height 22
click at [349, 496] on div "Undo" at bounding box center [346, 631] width 54 height 22
click at [336, 496] on icon at bounding box center [332, 631] width 14 height 14
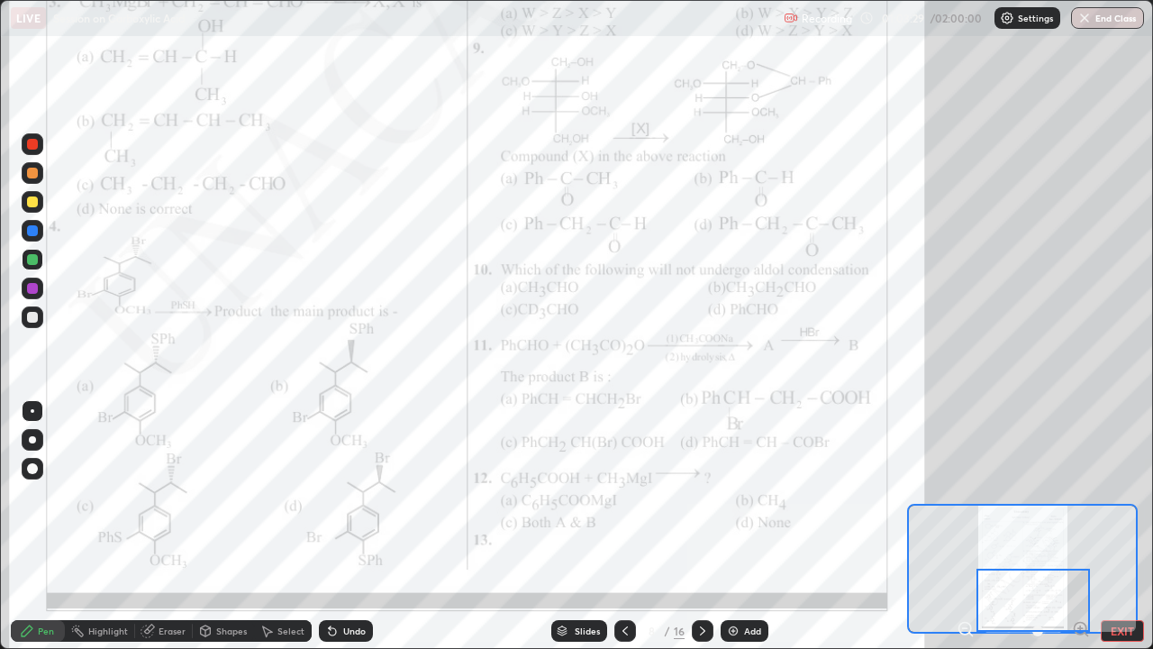
click at [703, 496] on icon at bounding box center [703, 631] width 14 height 14
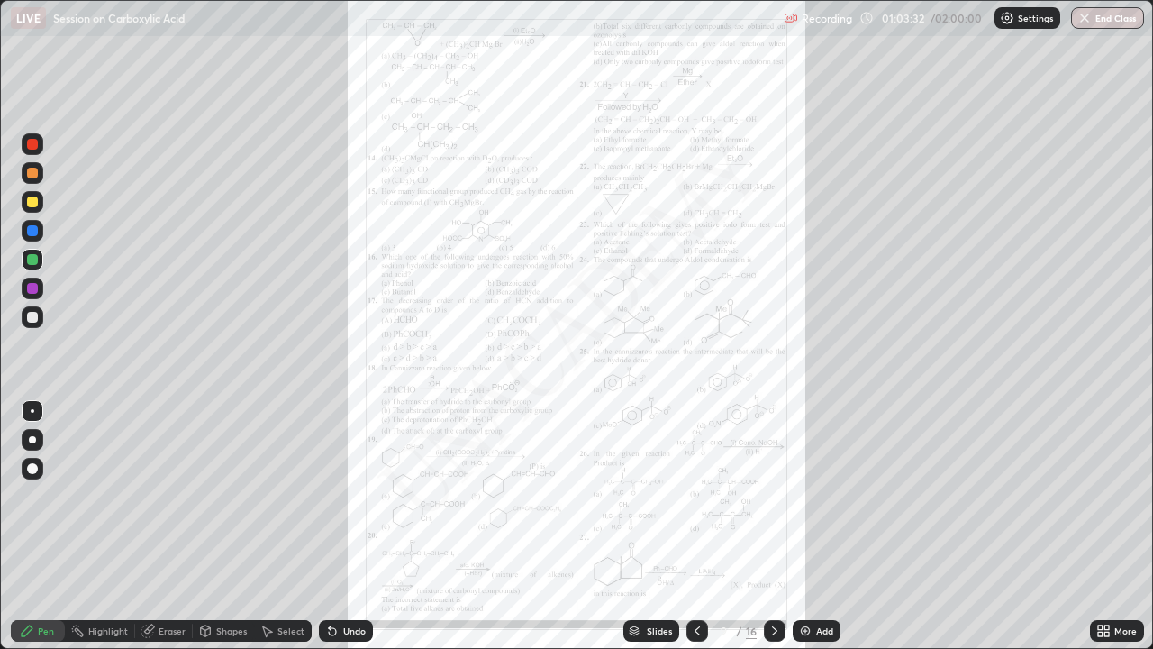
click at [1106, 496] on icon at bounding box center [1107, 627] width 5 height 5
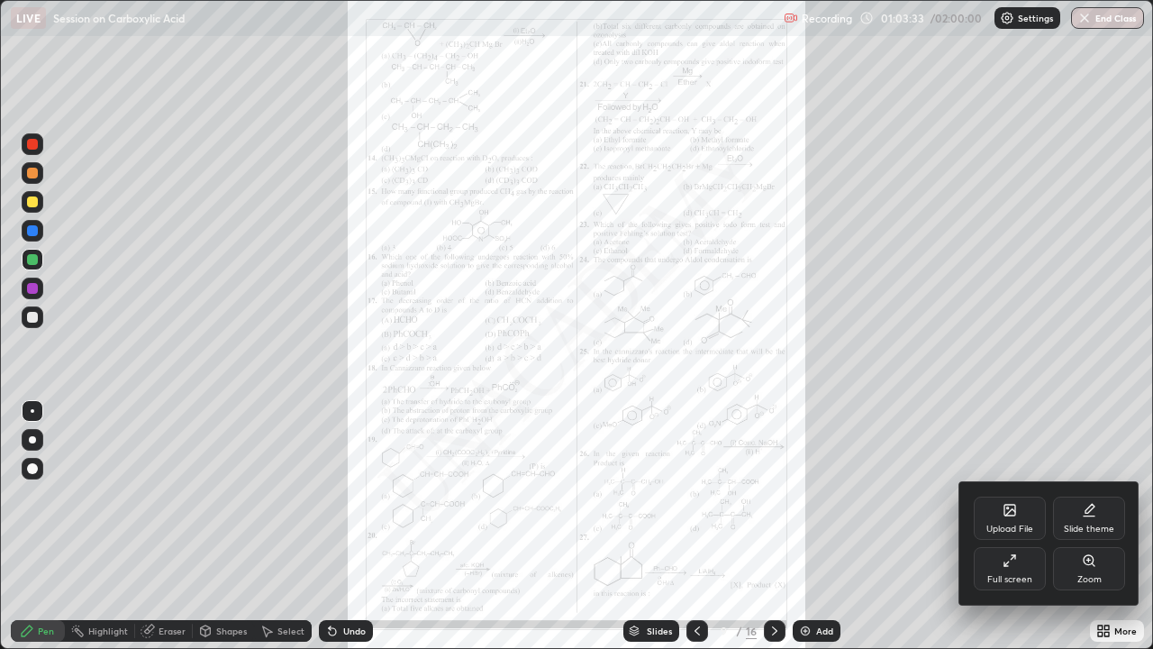
click at [1088, 496] on div "Zoom" at bounding box center [1089, 568] width 72 height 43
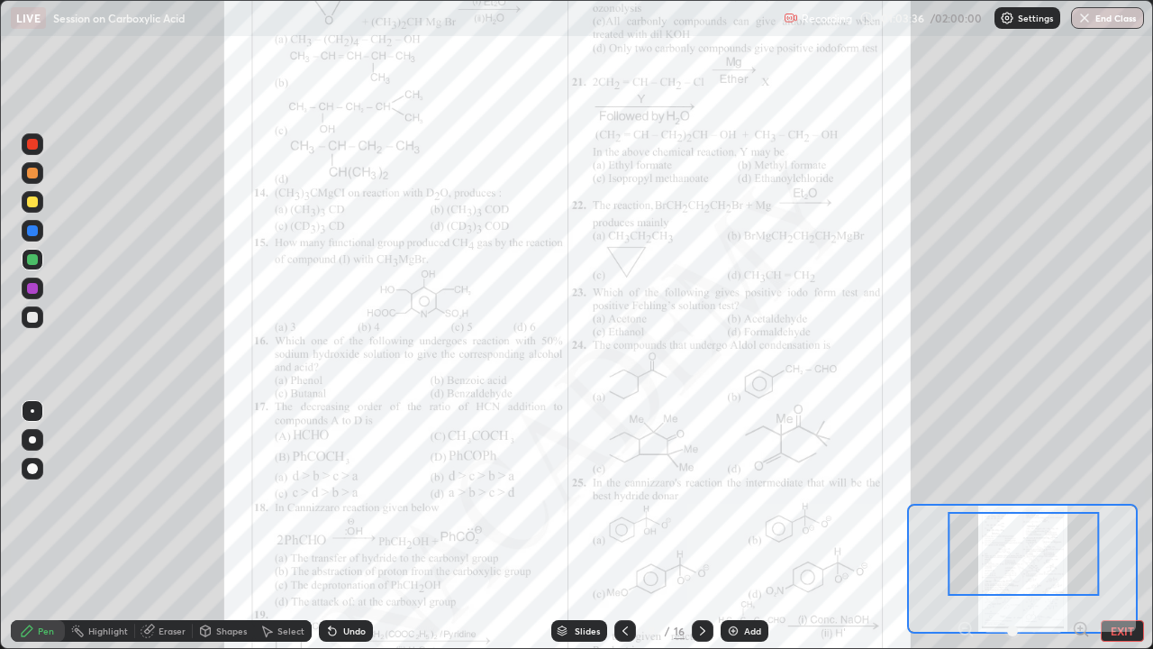
click at [1080, 496] on icon at bounding box center [1081, 628] width 5 height 0
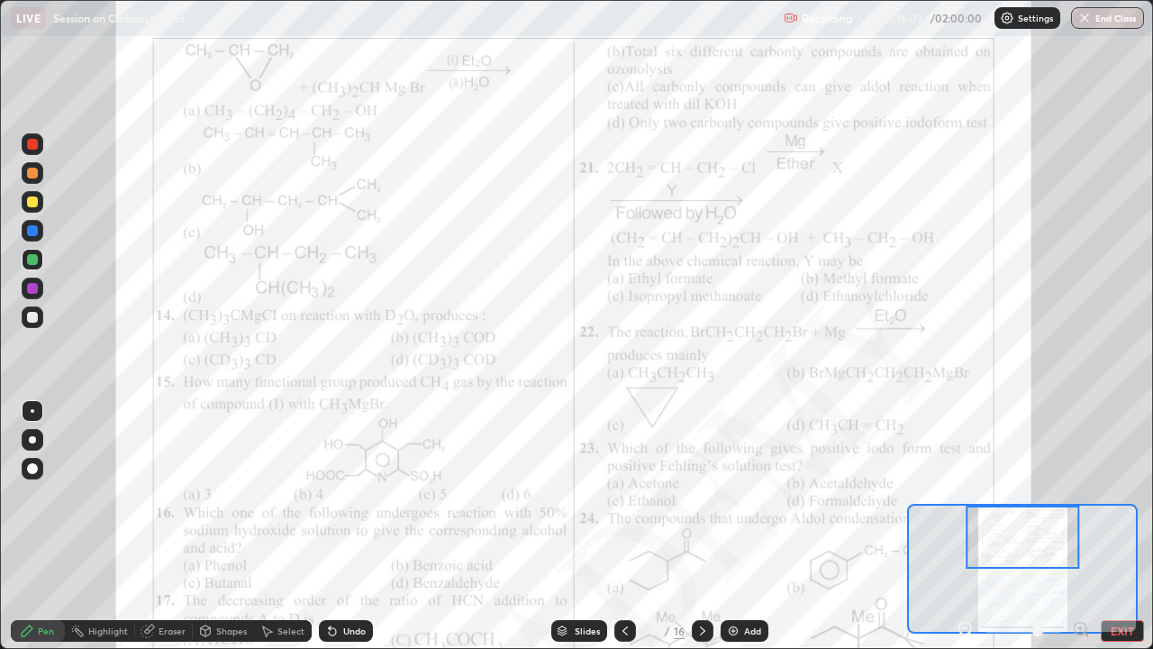
click at [343, 496] on div "Undo" at bounding box center [354, 630] width 23 height 9
click at [336, 496] on div "Undo" at bounding box center [346, 631] width 54 height 22
click at [337, 496] on icon at bounding box center [332, 631] width 14 height 14
click at [332, 496] on icon at bounding box center [332, 631] width 14 height 14
click at [329, 496] on icon at bounding box center [330, 627] width 2 height 2
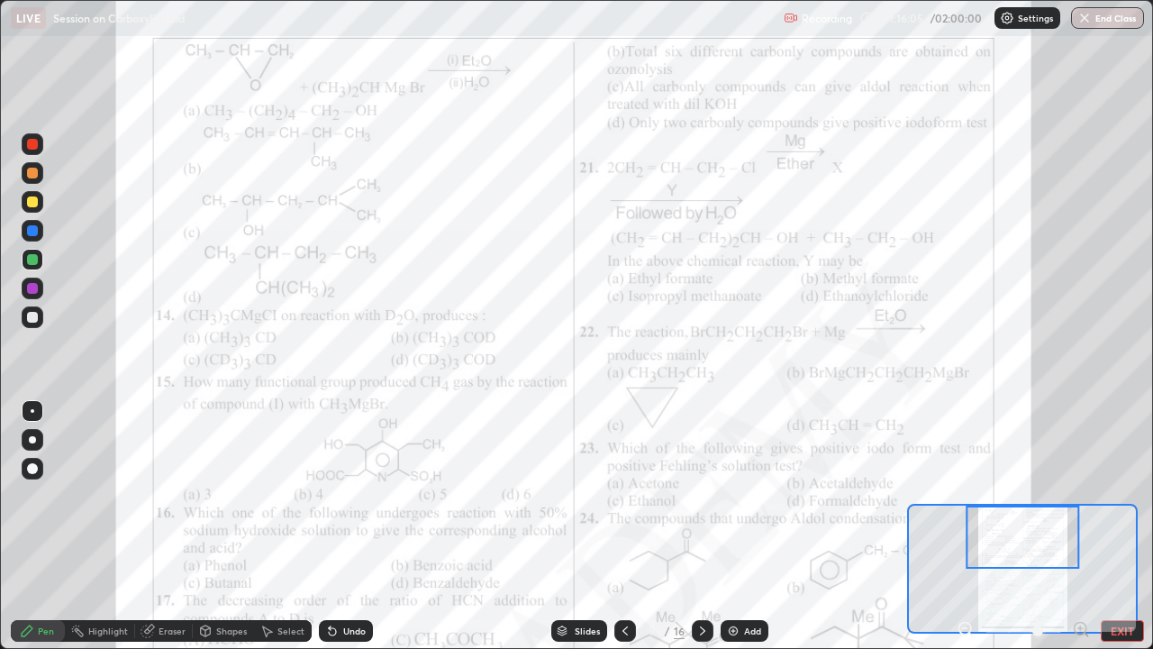
click at [329, 496] on icon at bounding box center [330, 627] width 2 height 2
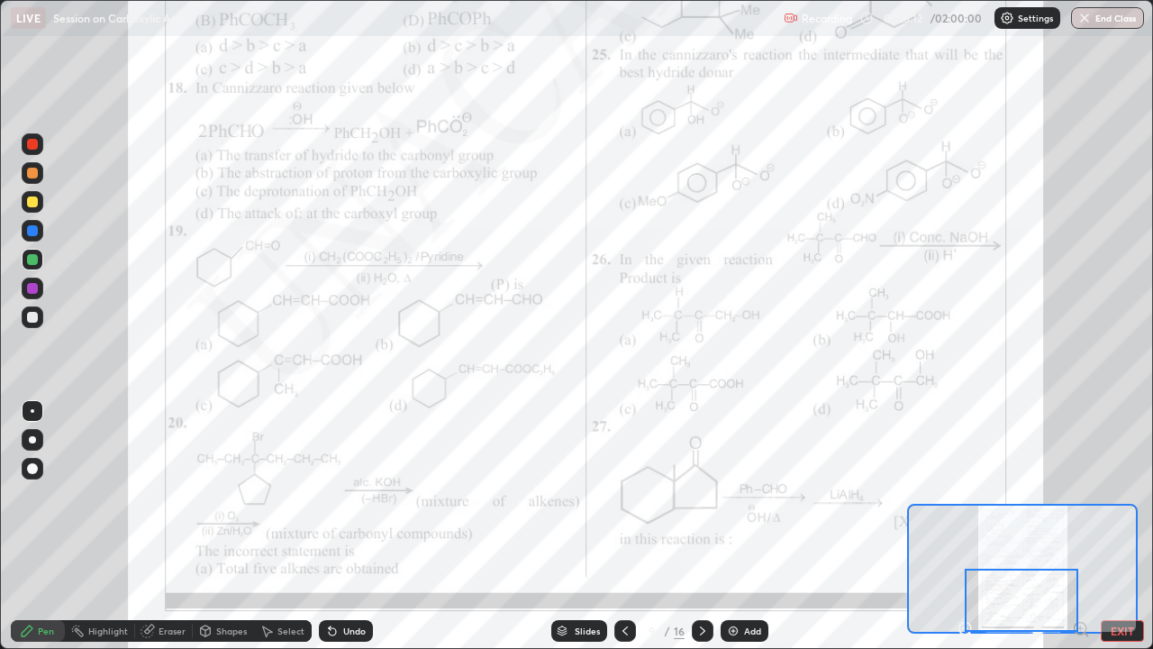
click at [698, 496] on icon at bounding box center [703, 631] width 14 height 14
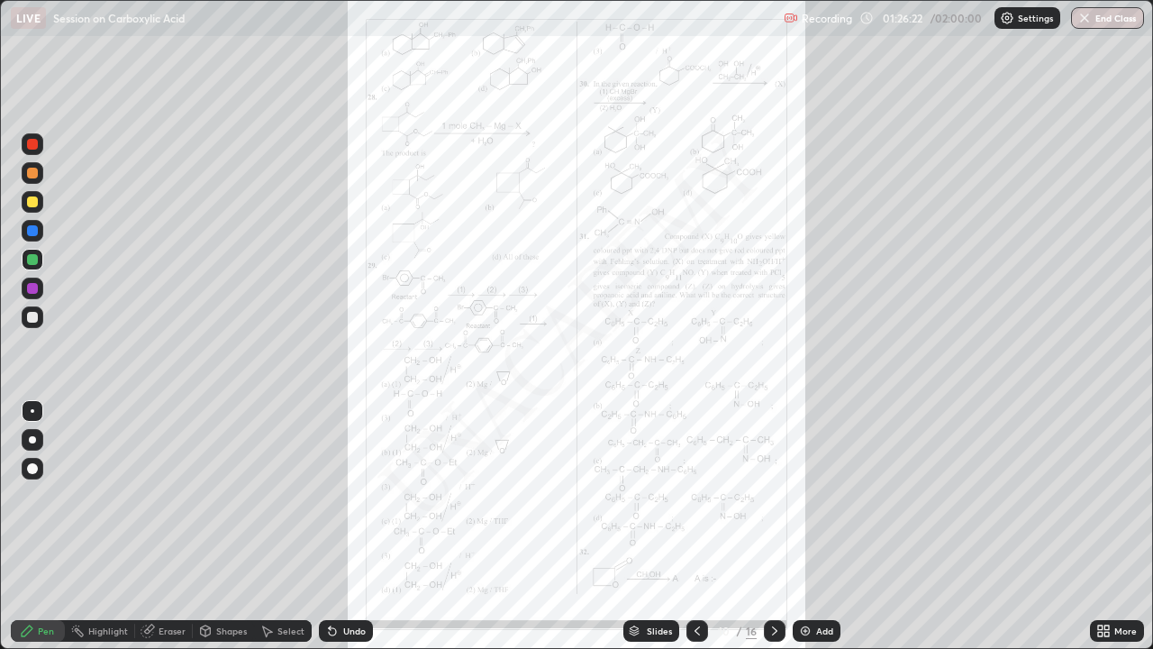
click at [1106, 496] on icon at bounding box center [1104, 631] width 14 height 14
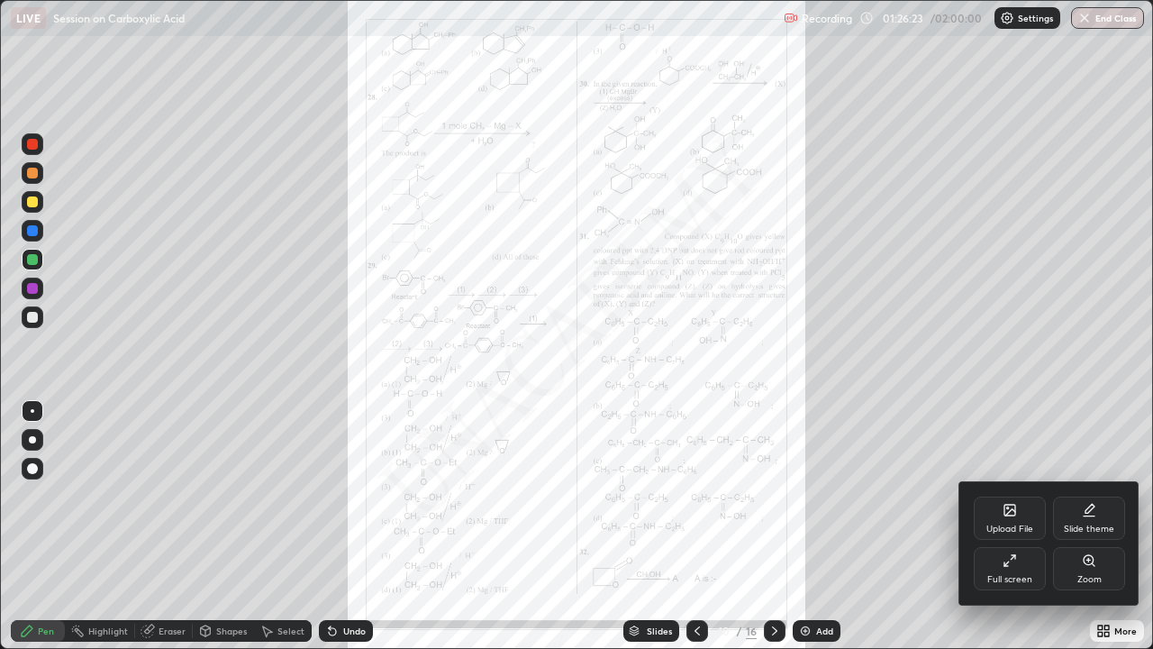
click at [1088, 496] on div "Zoom" at bounding box center [1090, 579] width 24 height 9
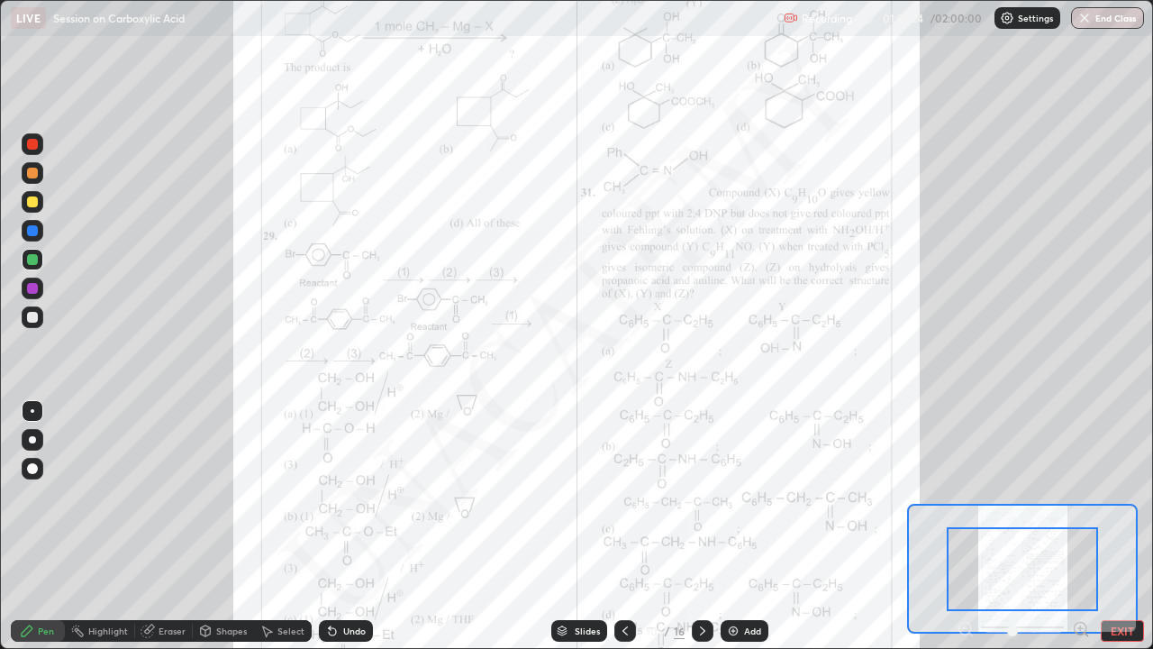
click at [1086, 496] on icon at bounding box center [1087, 635] width 4 height 4
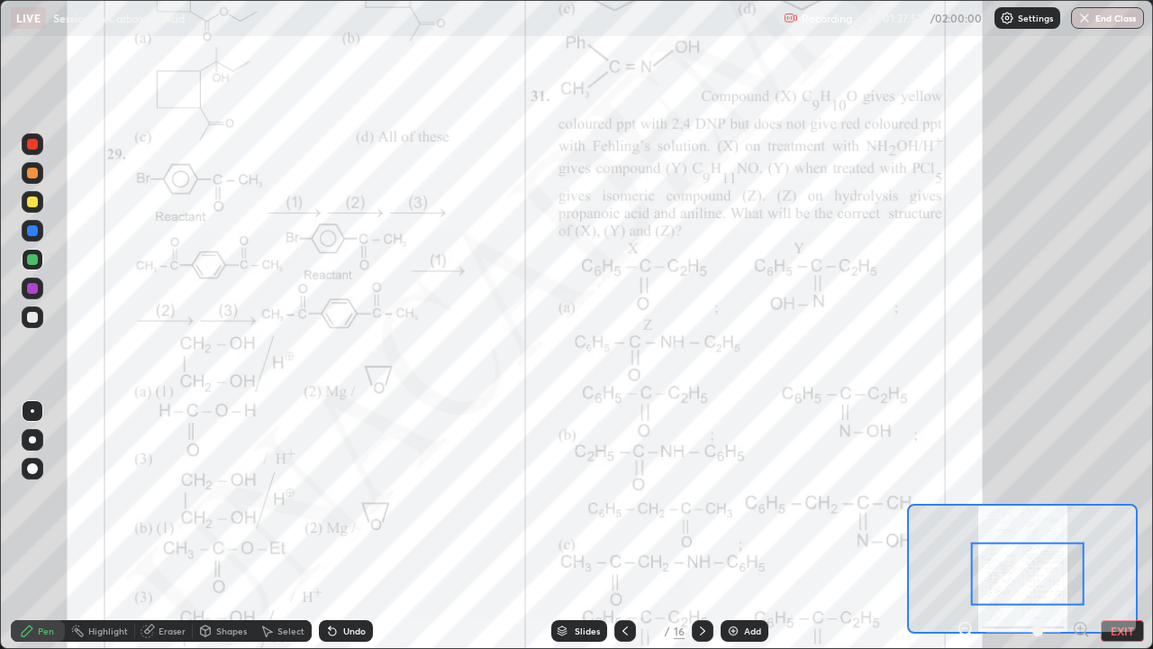
click at [965, 496] on icon at bounding box center [965, 628] width 5 height 0
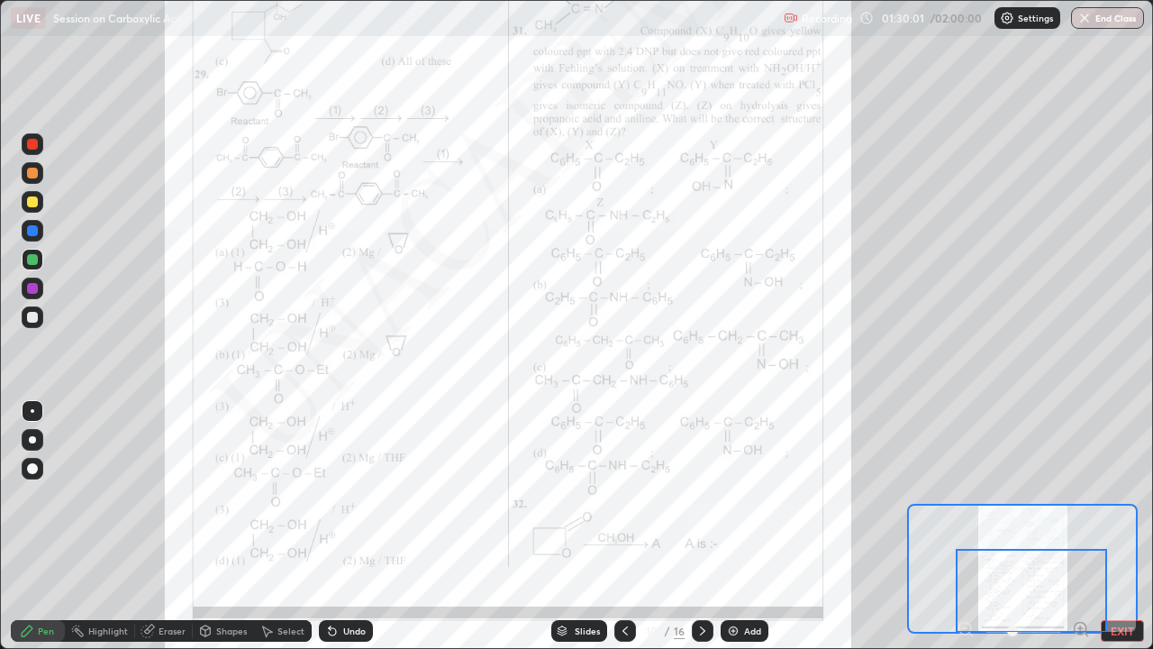
click at [701, 496] on icon at bounding box center [703, 631] width 14 height 14
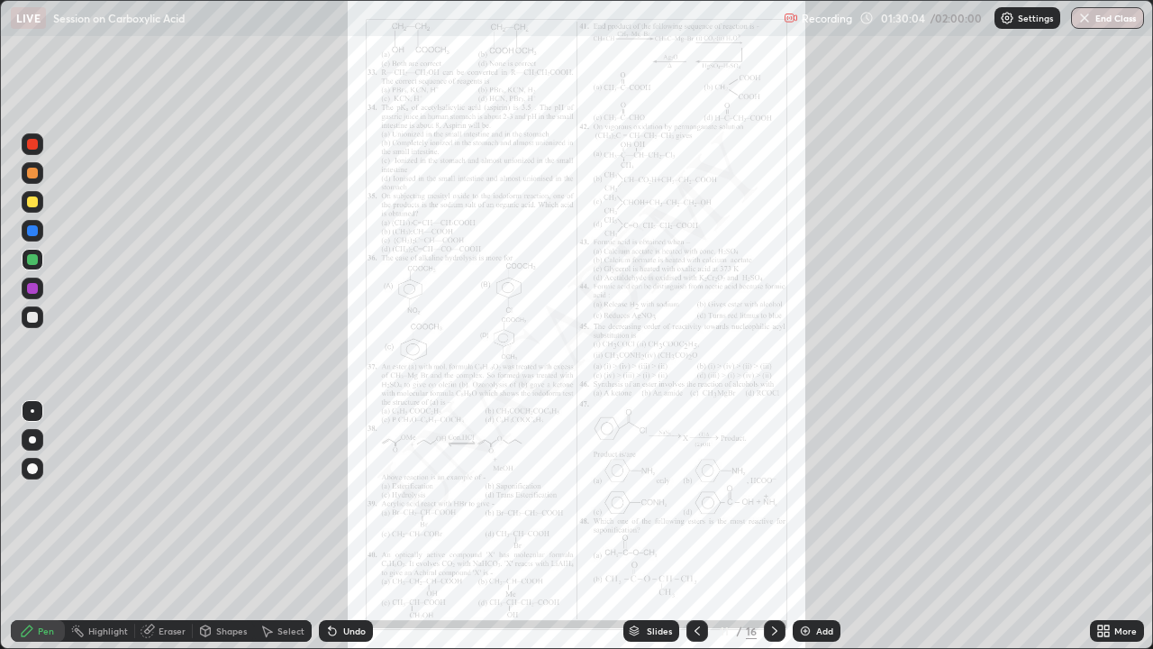
click at [1106, 496] on icon at bounding box center [1107, 634] width 5 height 5
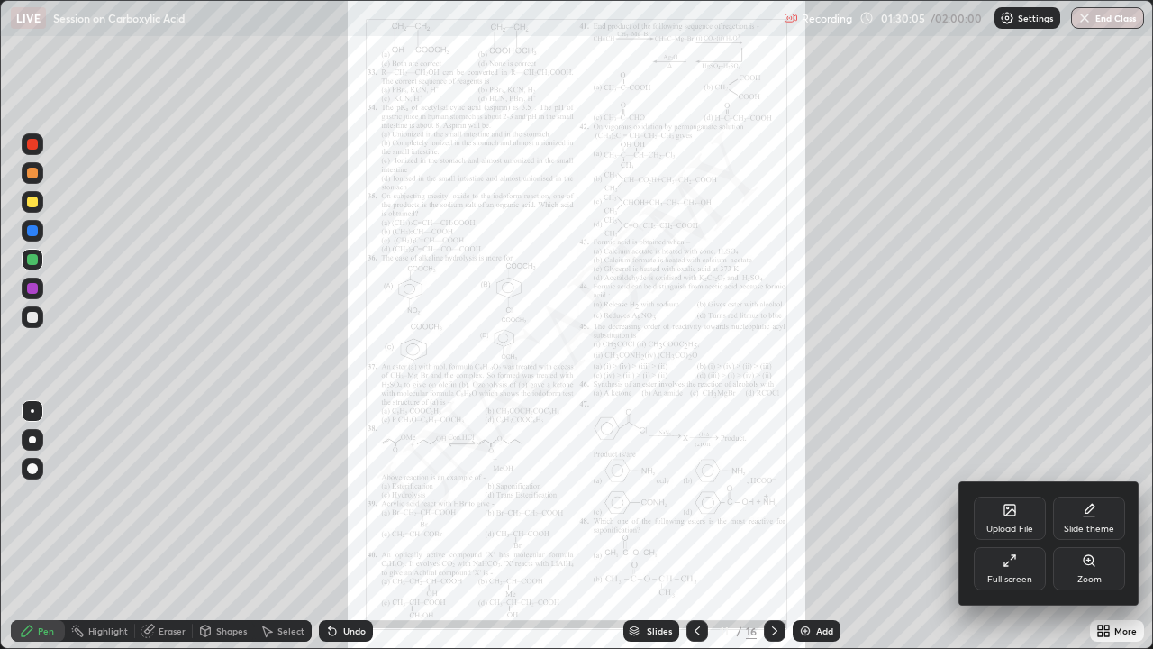
click at [1093, 496] on div "Zoom" at bounding box center [1090, 579] width 24 height 9
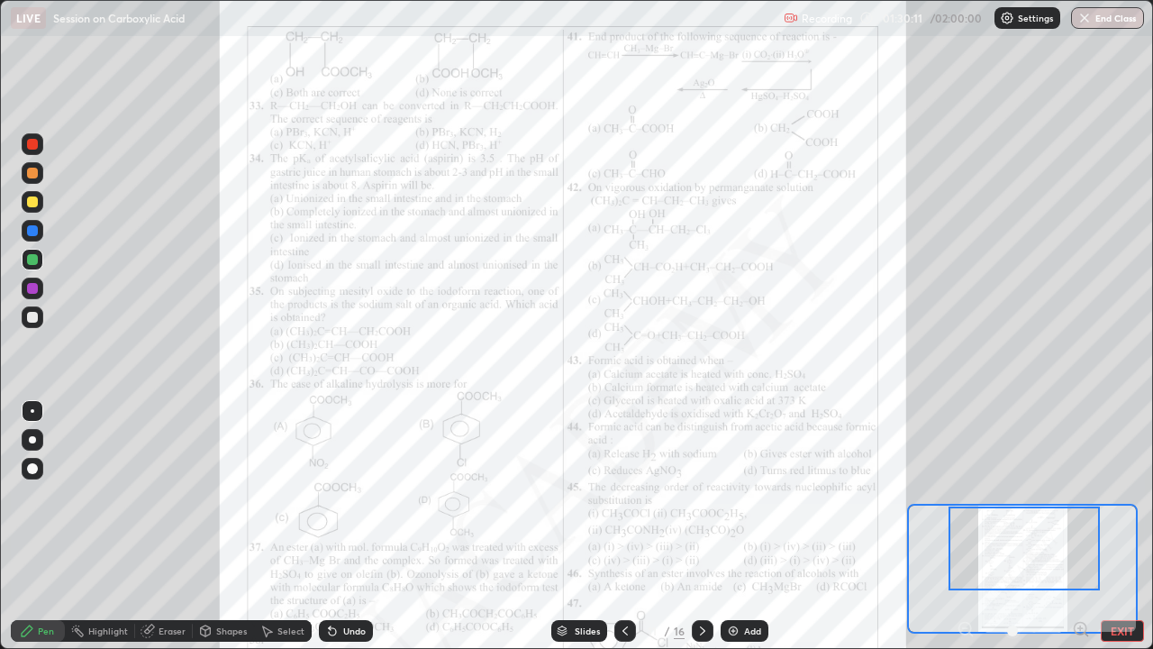
click at [1086, 496] on icon at bounding box center [1087, 635] width 4 height 4
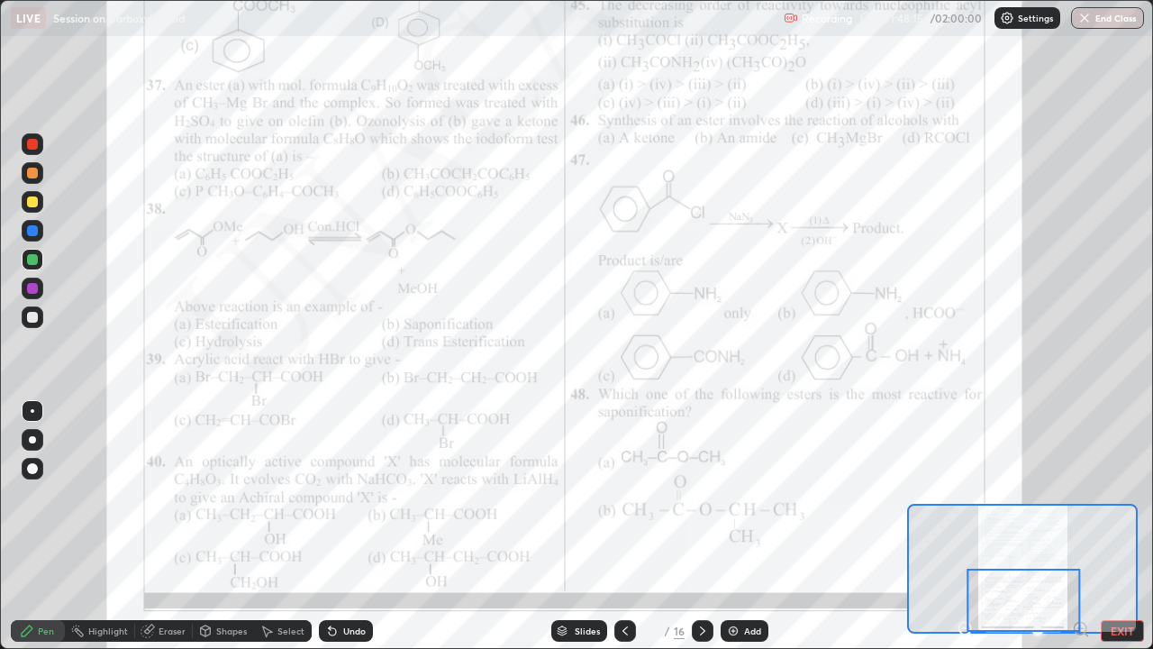
click at [701, 496] on icon at bounding box center [703, 631] width 14 height 14
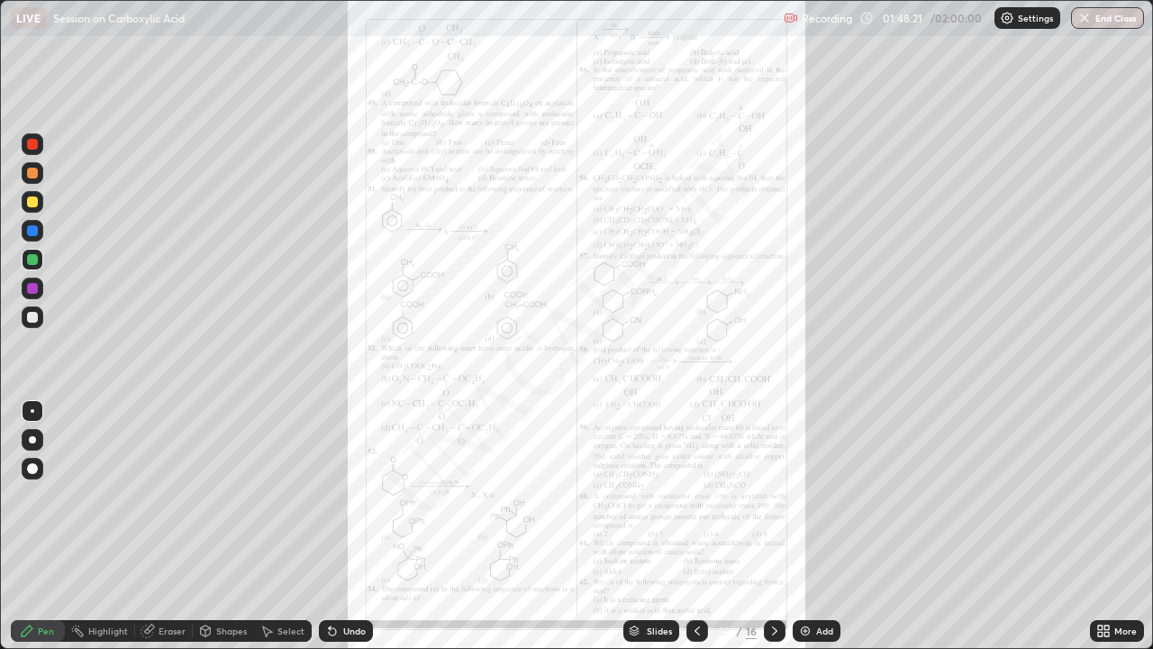
click at [1117, 496] on div "More" at bounding box center [1126, 630] width 23 height 9
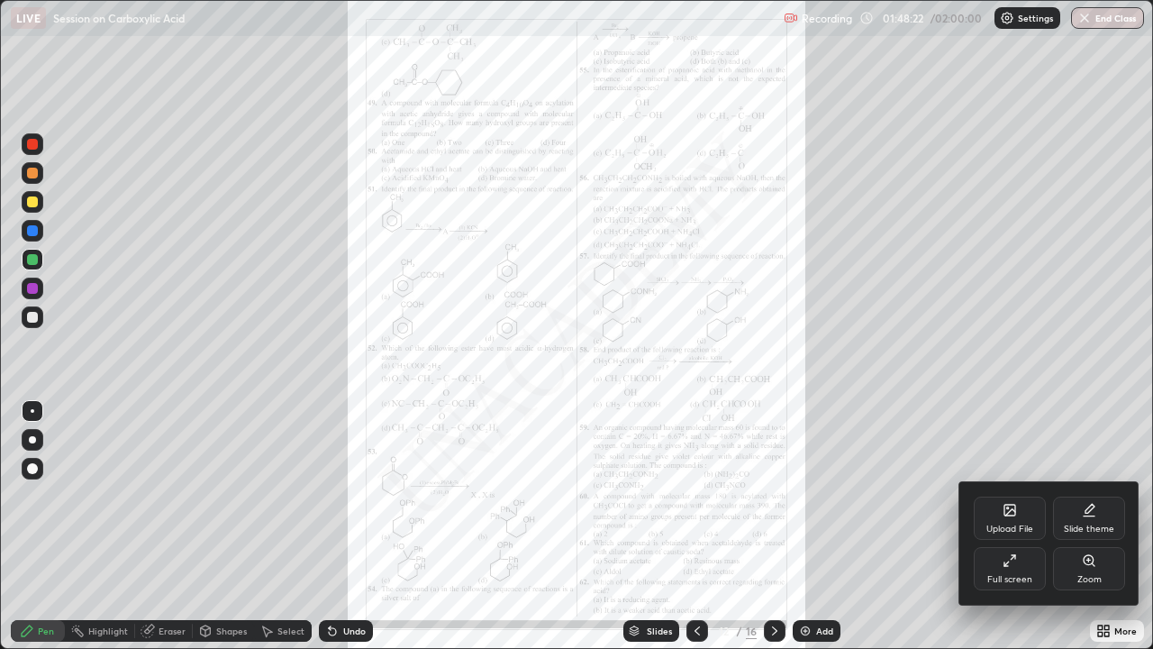
click at [1101, 496] on div "Zoom" at bounding box center [1089, 568] width 72 height 43
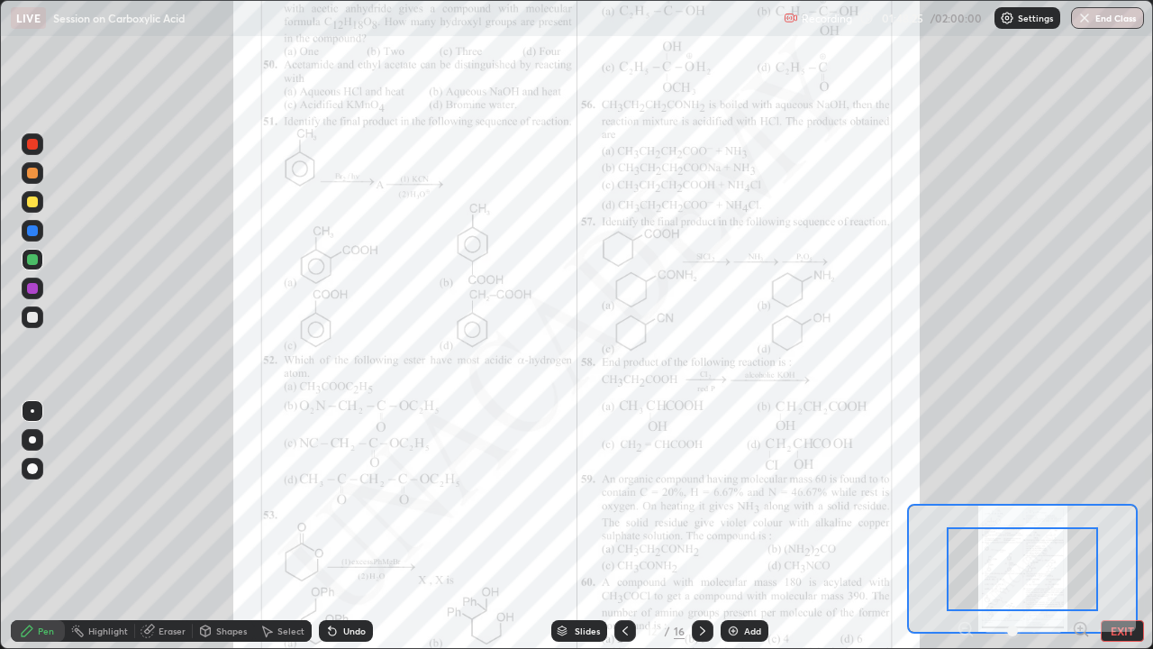
click at [1080, 496] on icon at bounding box center [1081, 628] width 5 height 0
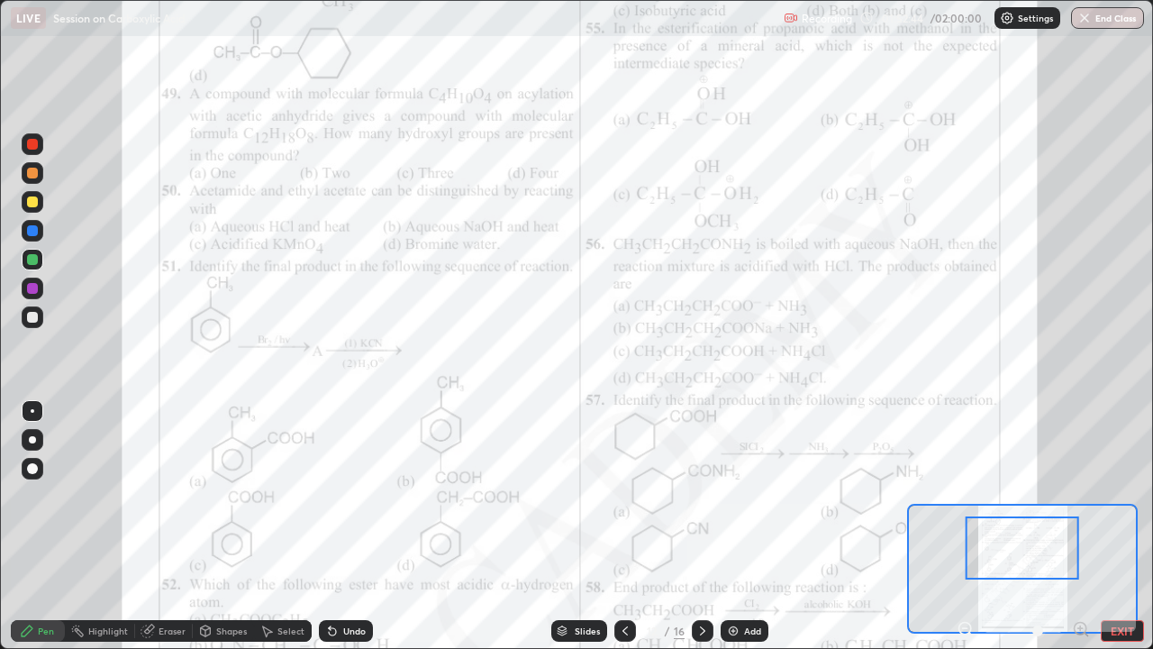
click at [1118, 496] on button "EXIT" at bounding box center [1122, 631] width 43 height 22
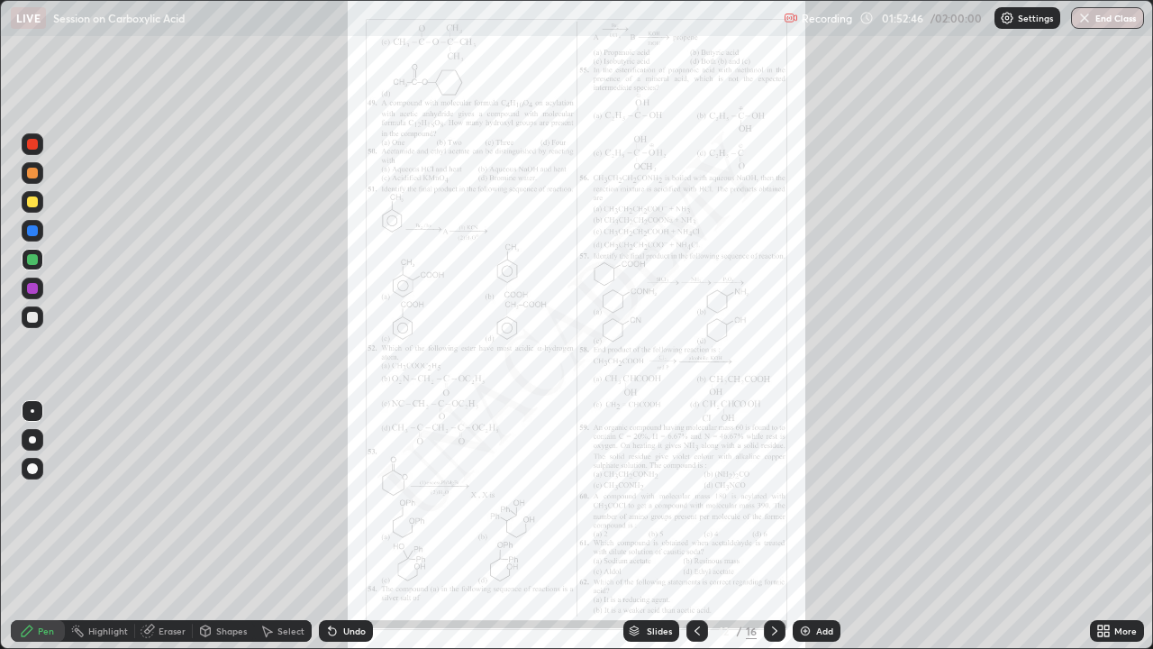
click at [1106, 11] on button "End Class" at bounding box center [1107, 18] width 73 height 22
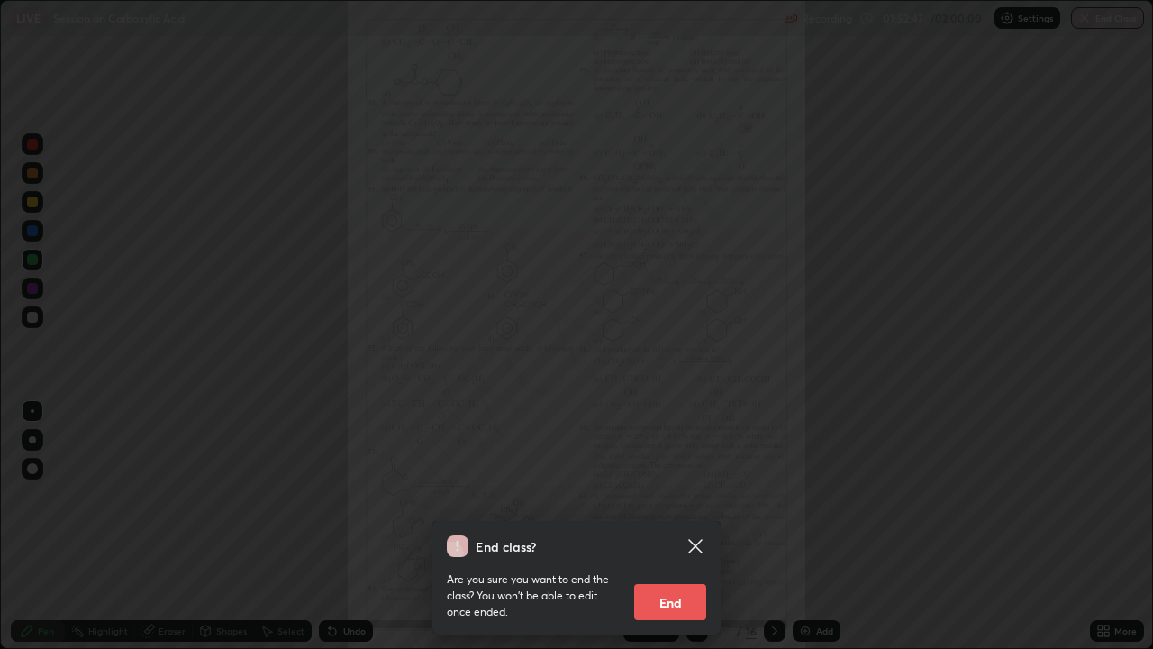
click at [668, 496] on button "End" at bounding box center [670, 602] width 72 height 36
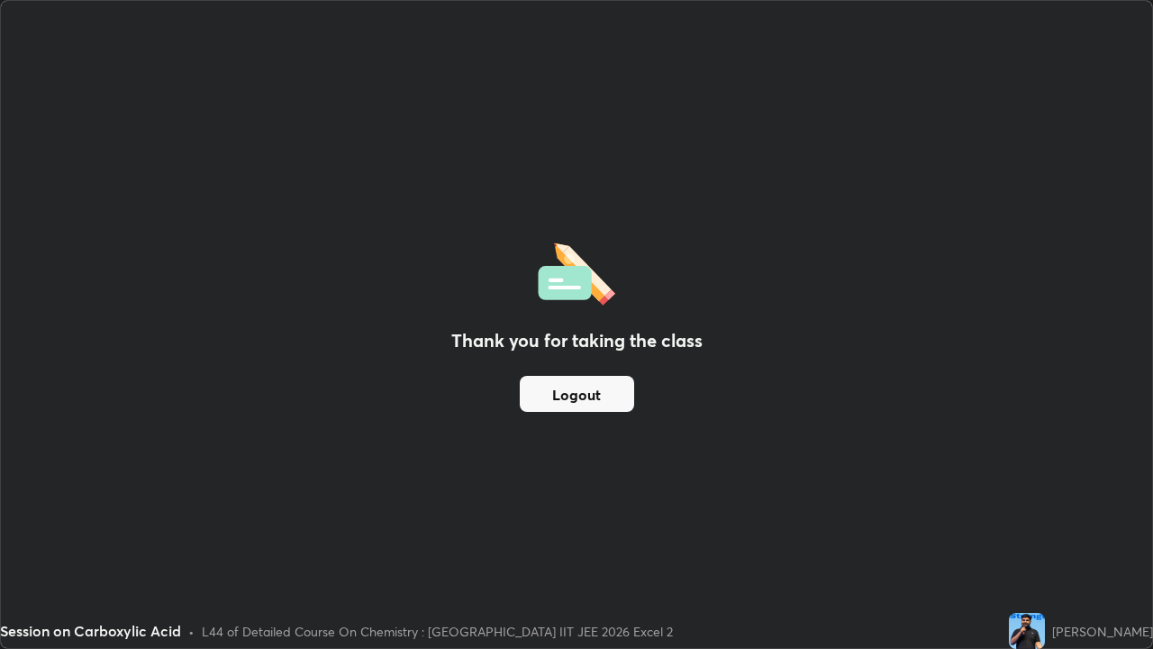
click at [595, 389] on button "Logout" at bounding box center [577, 394] width 114 height 36
